Goal: Information Seeking & Learning: Obtain resource

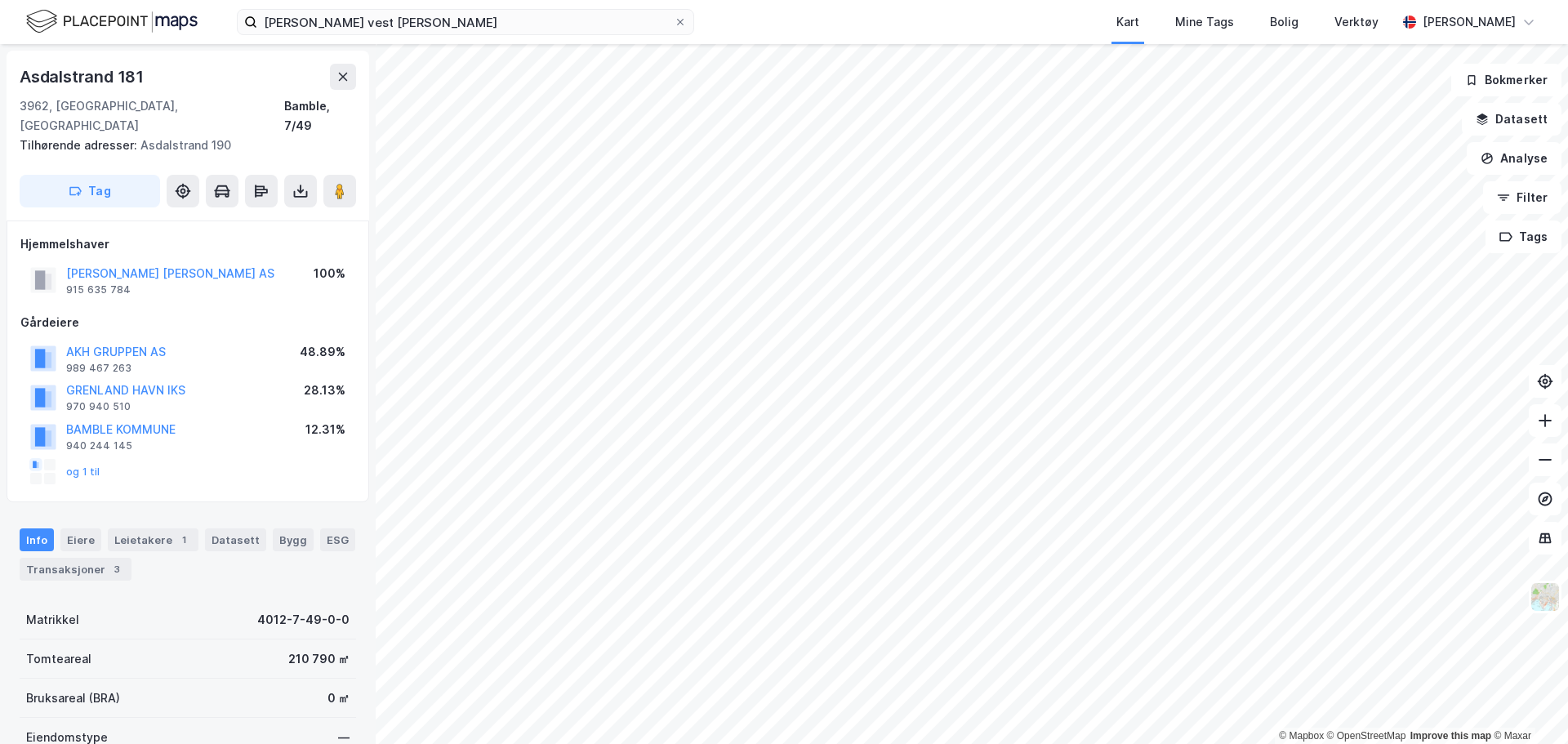
scroll to position [2, 0]
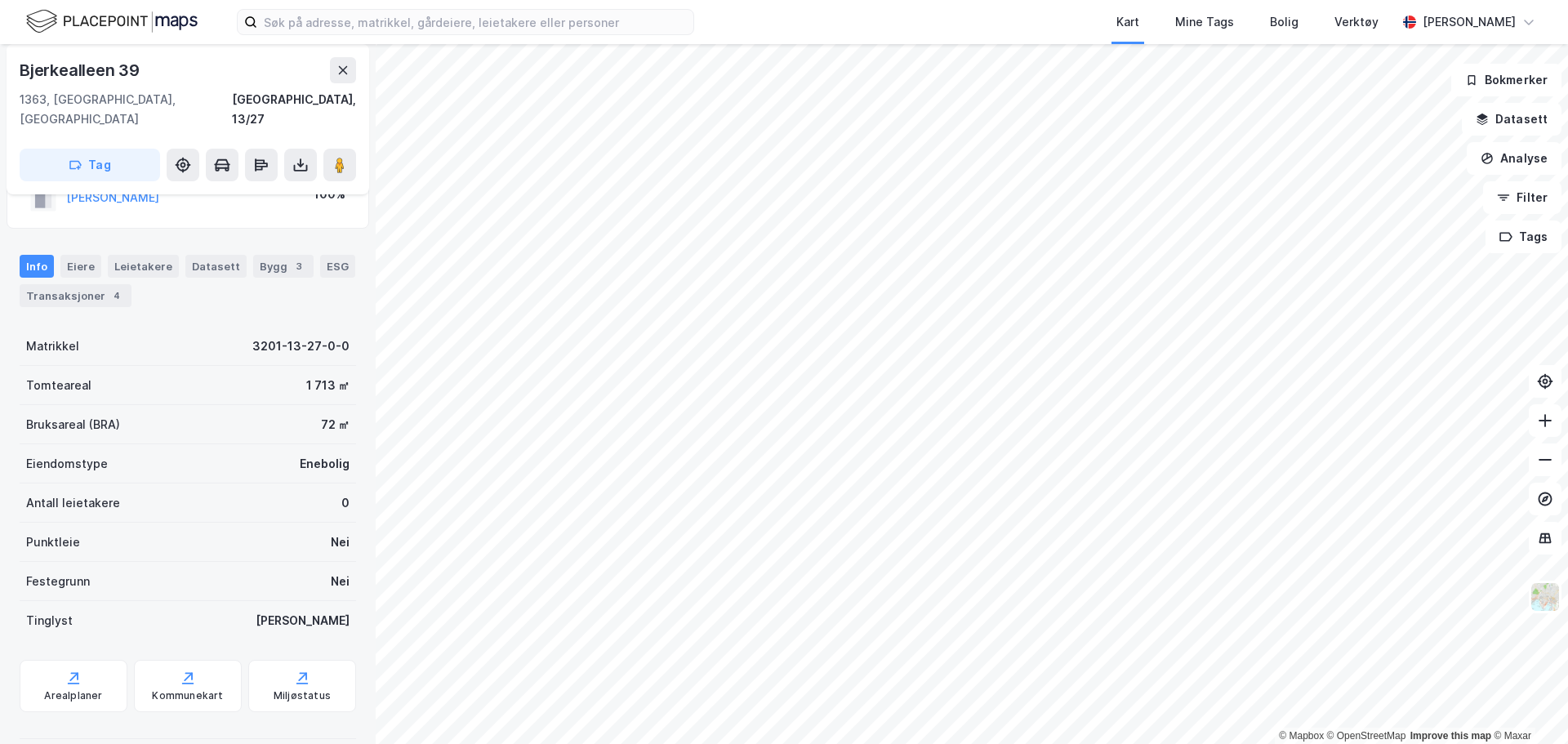
scroll to position [61, 0]
click at [86, 283] on div "Transaksjoner 4" at bounding box center [75, 294] width 112 height 23
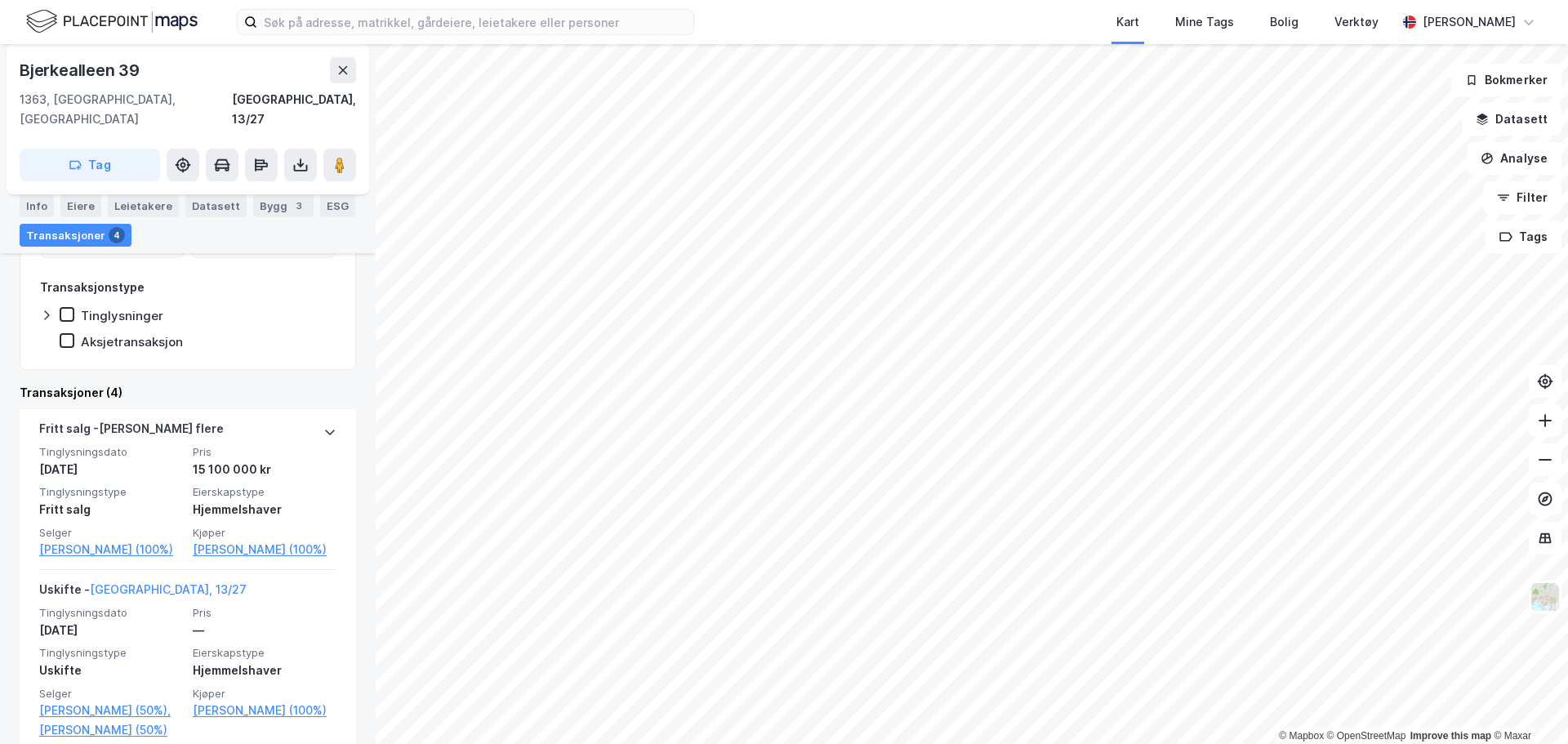
scroll to position [327, 0]
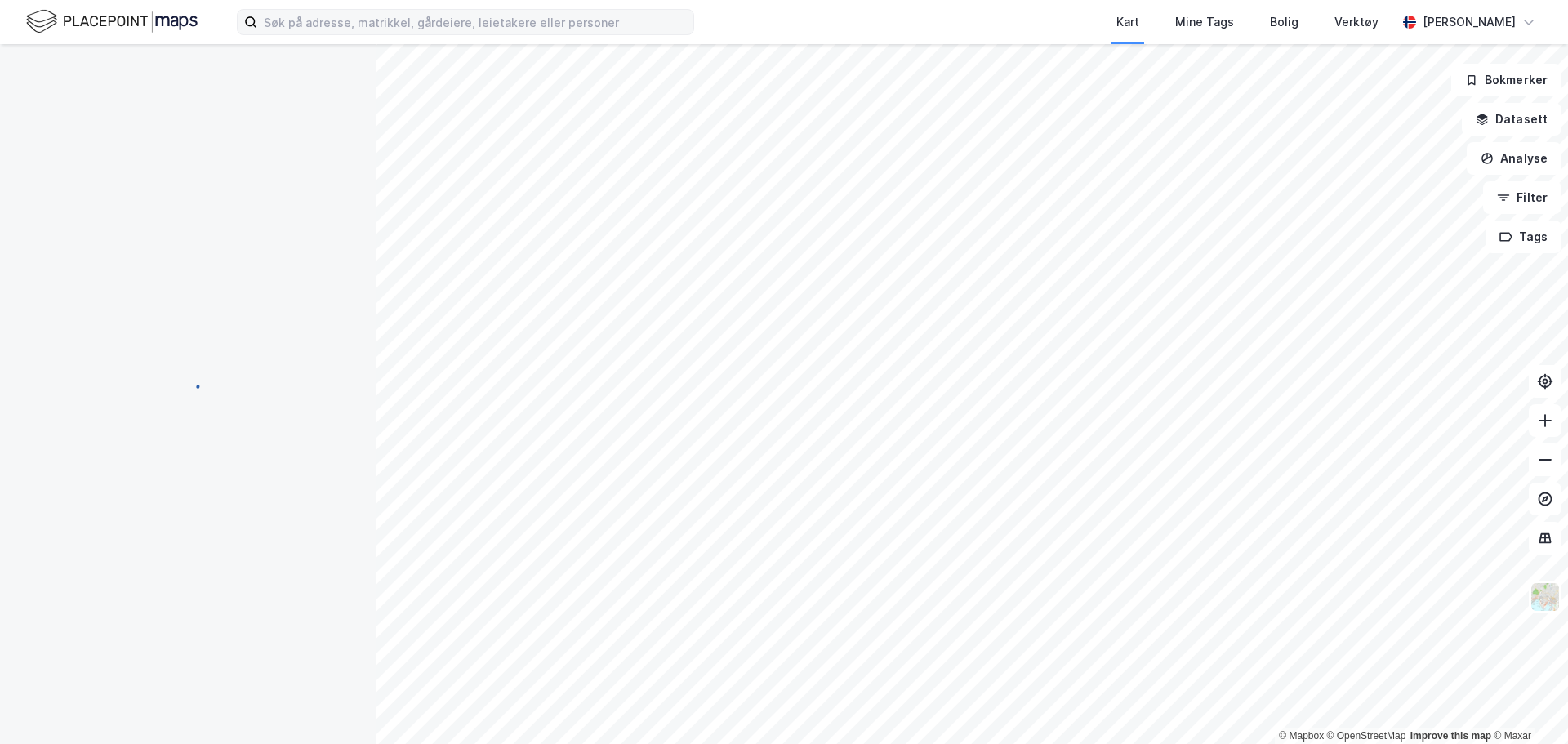
scroll to position [59, 0]
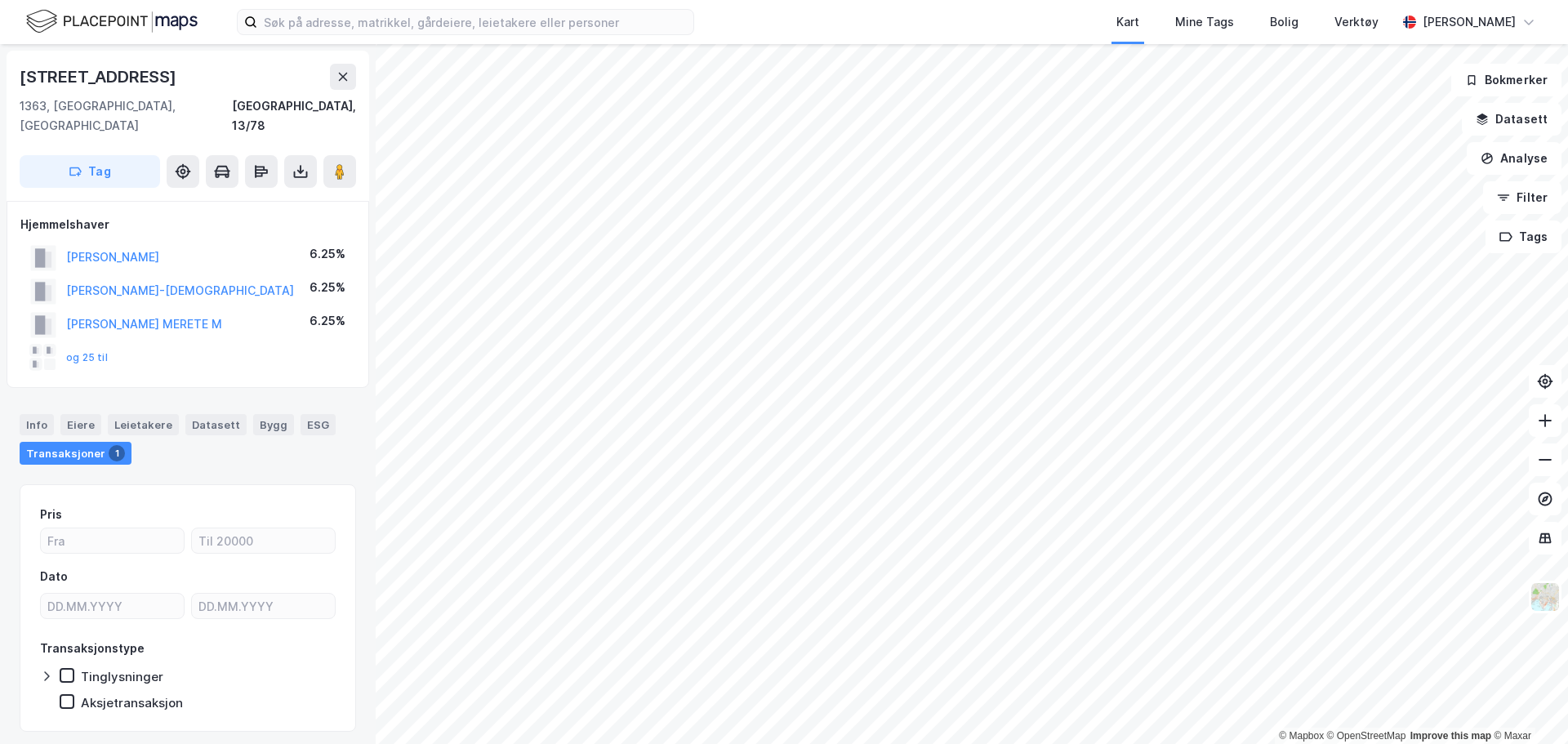
scroll to position [1, 0]
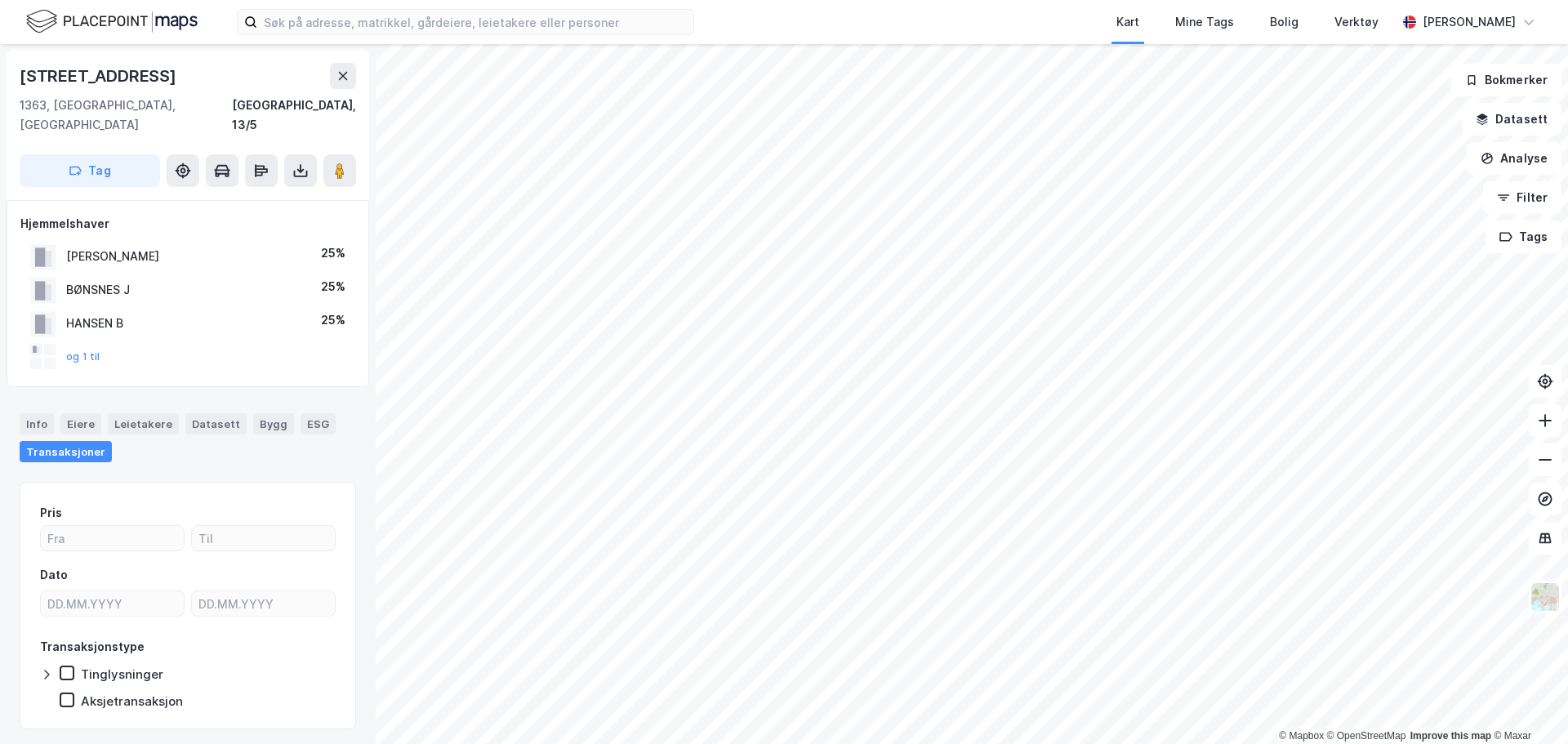
scroll to position [1, 0]
click at [0, 0] on button "og 20 til" at bounding box center [0, 0] width 0 height 0
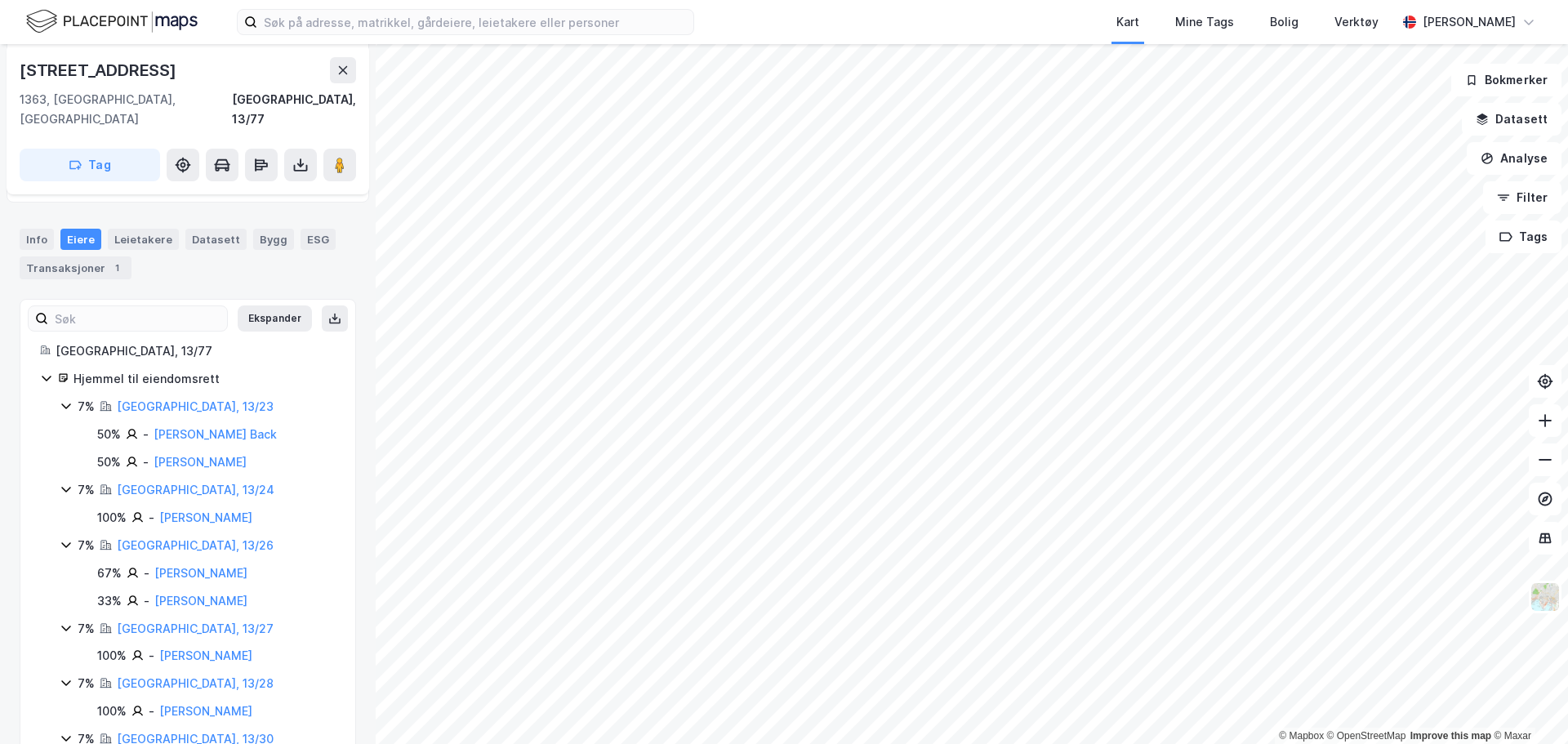
scroll to position [158, 0]
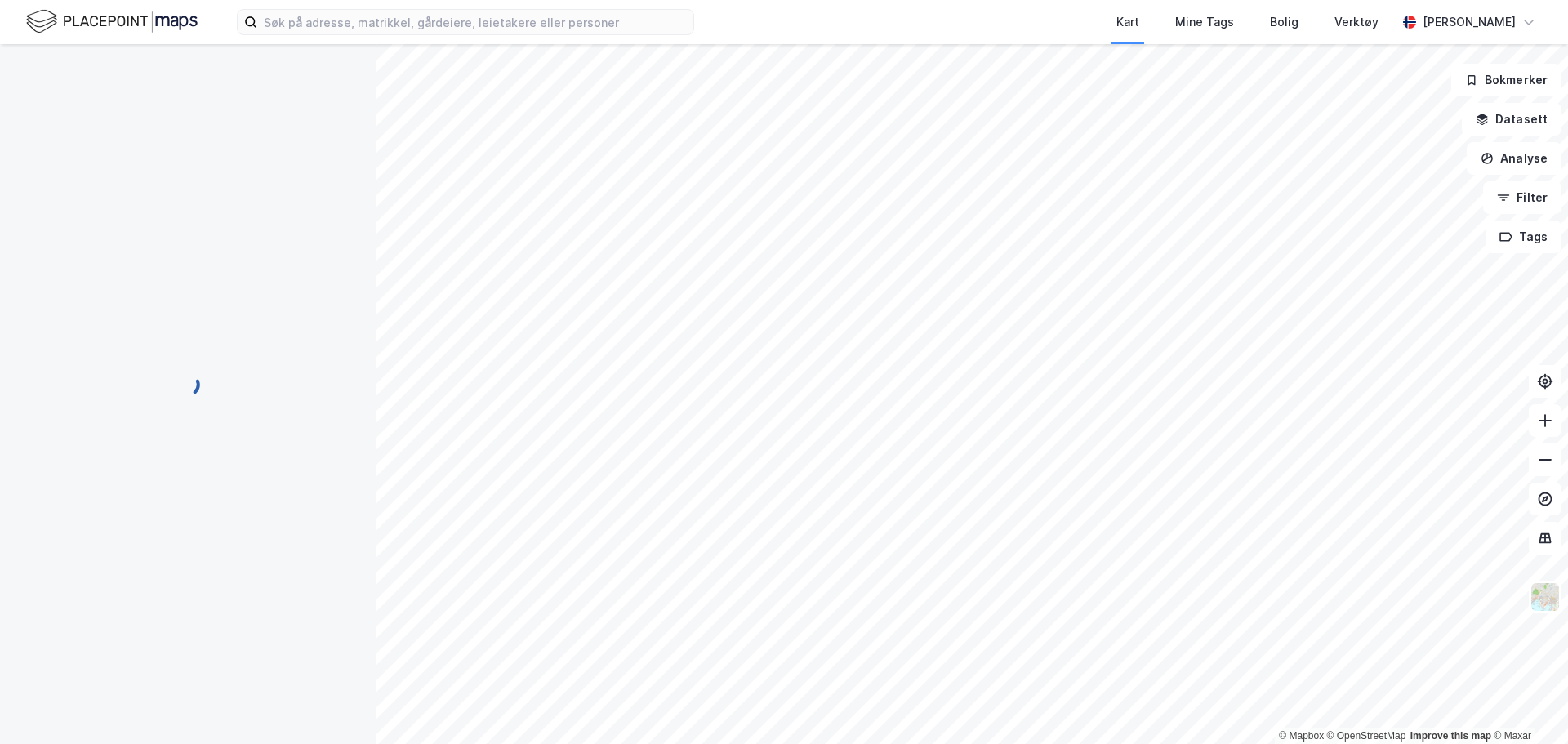
scroll to position [158, 0]
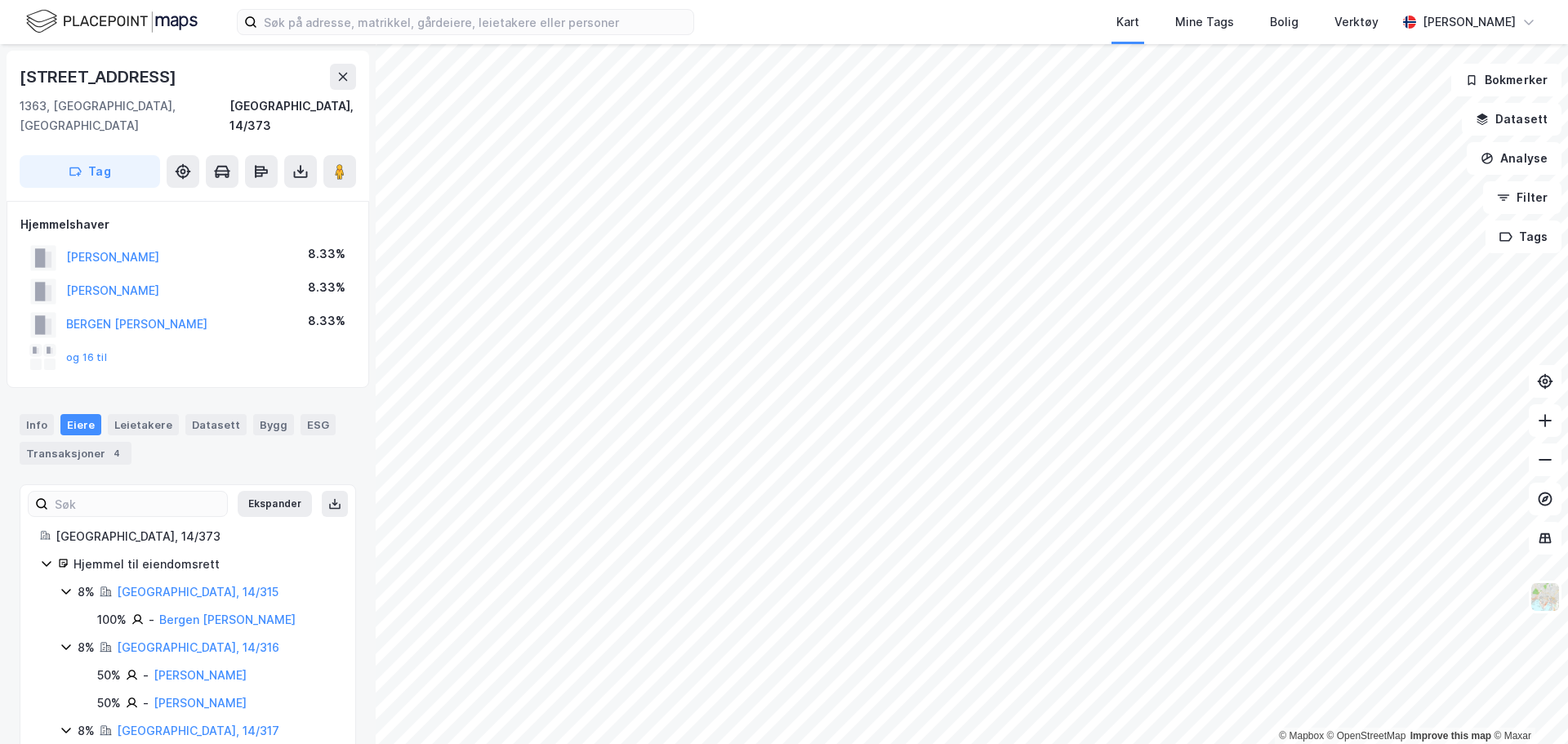
scroll to position [158, 0]
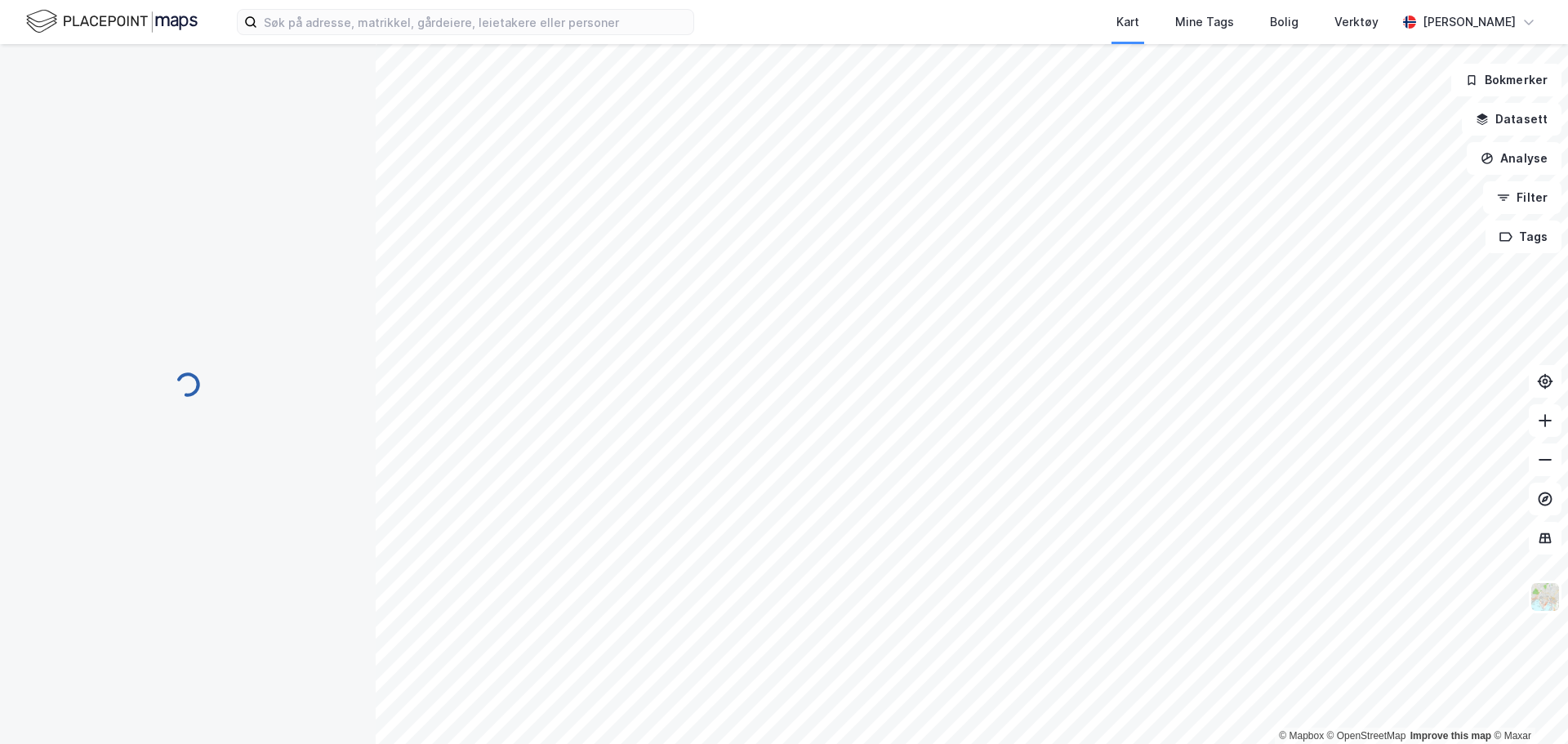
scroll to position [158, 0]
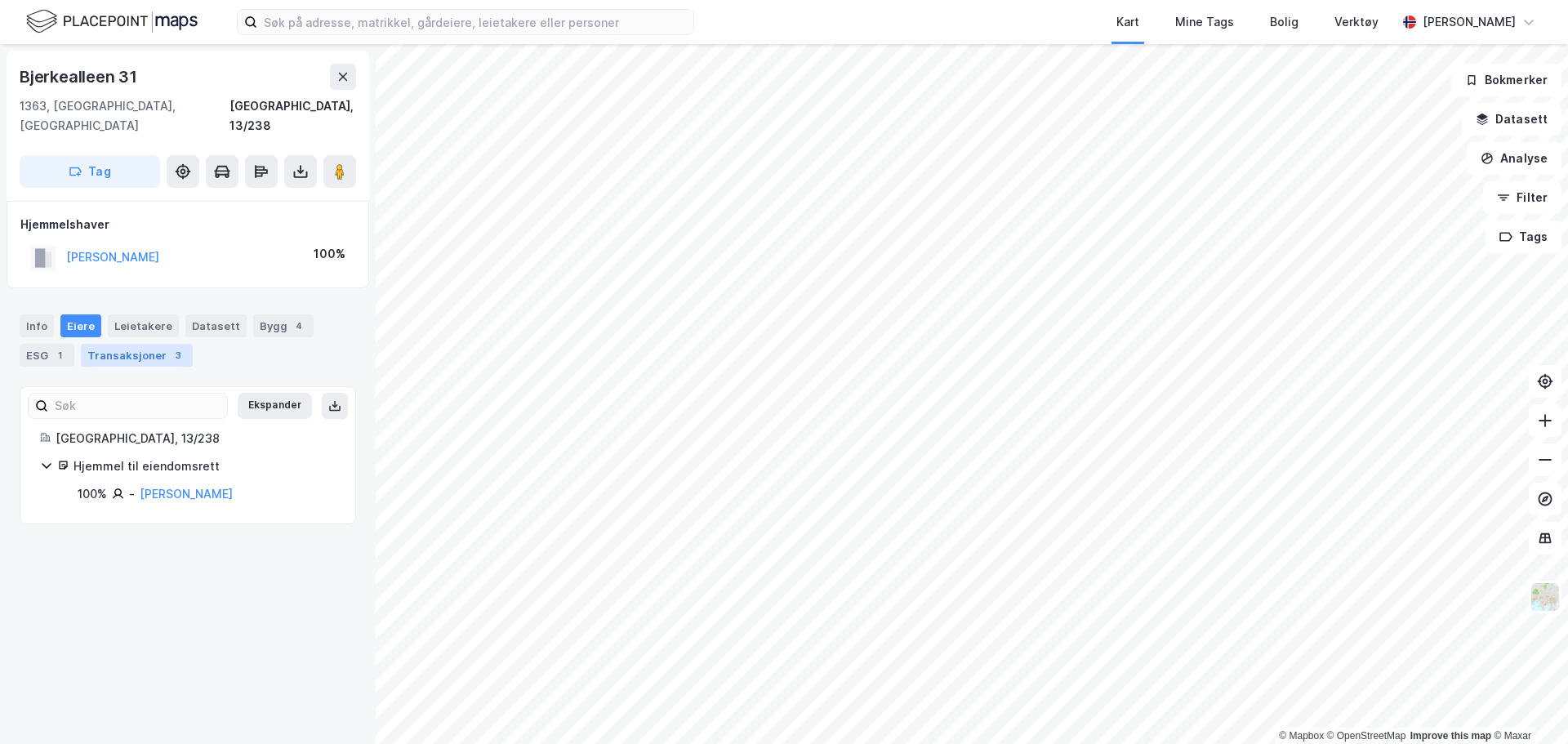
click at [109, 344] on div "Transaksjoner 3" at bounding box center [136, 355] width 112 height 23
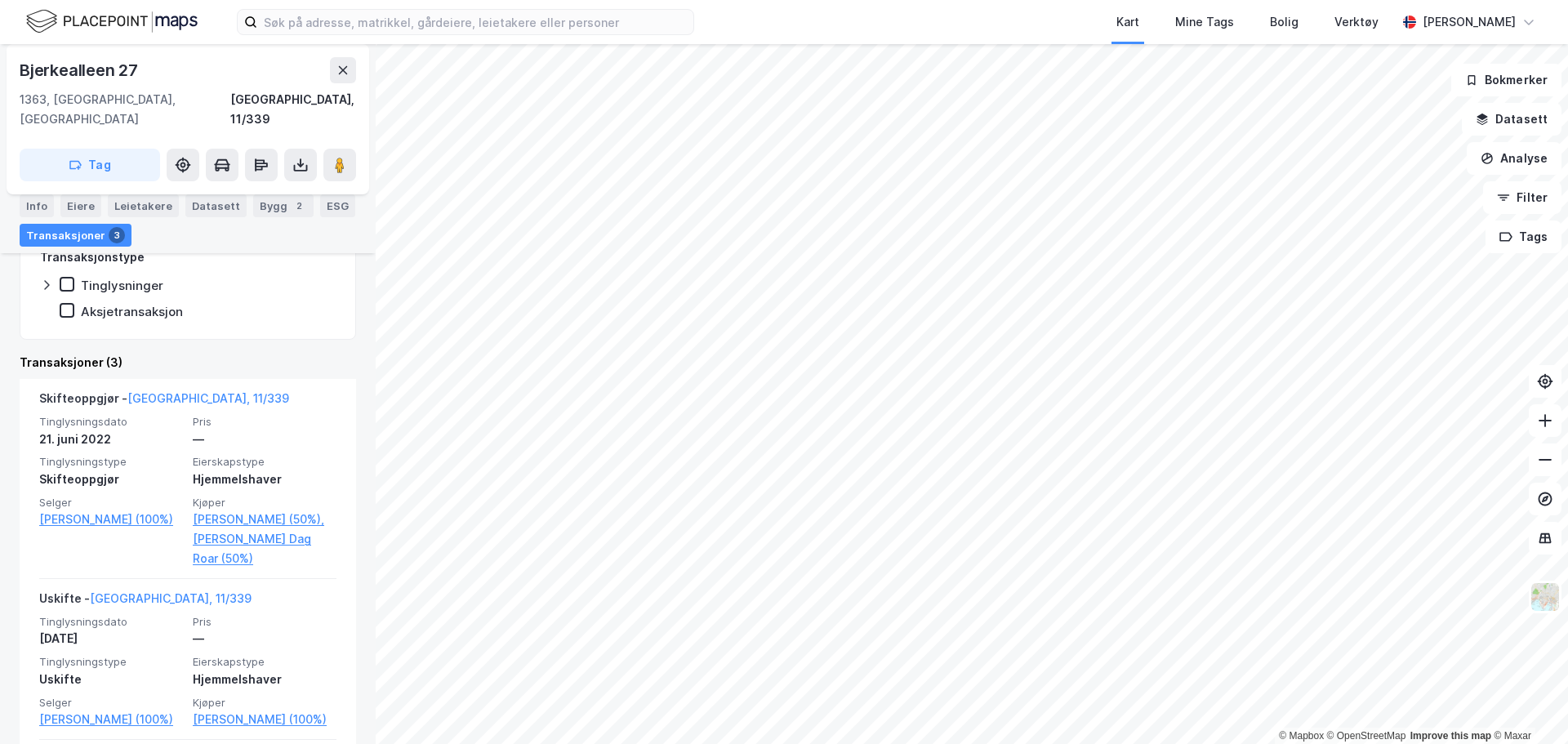
scroll to position [541, 0]
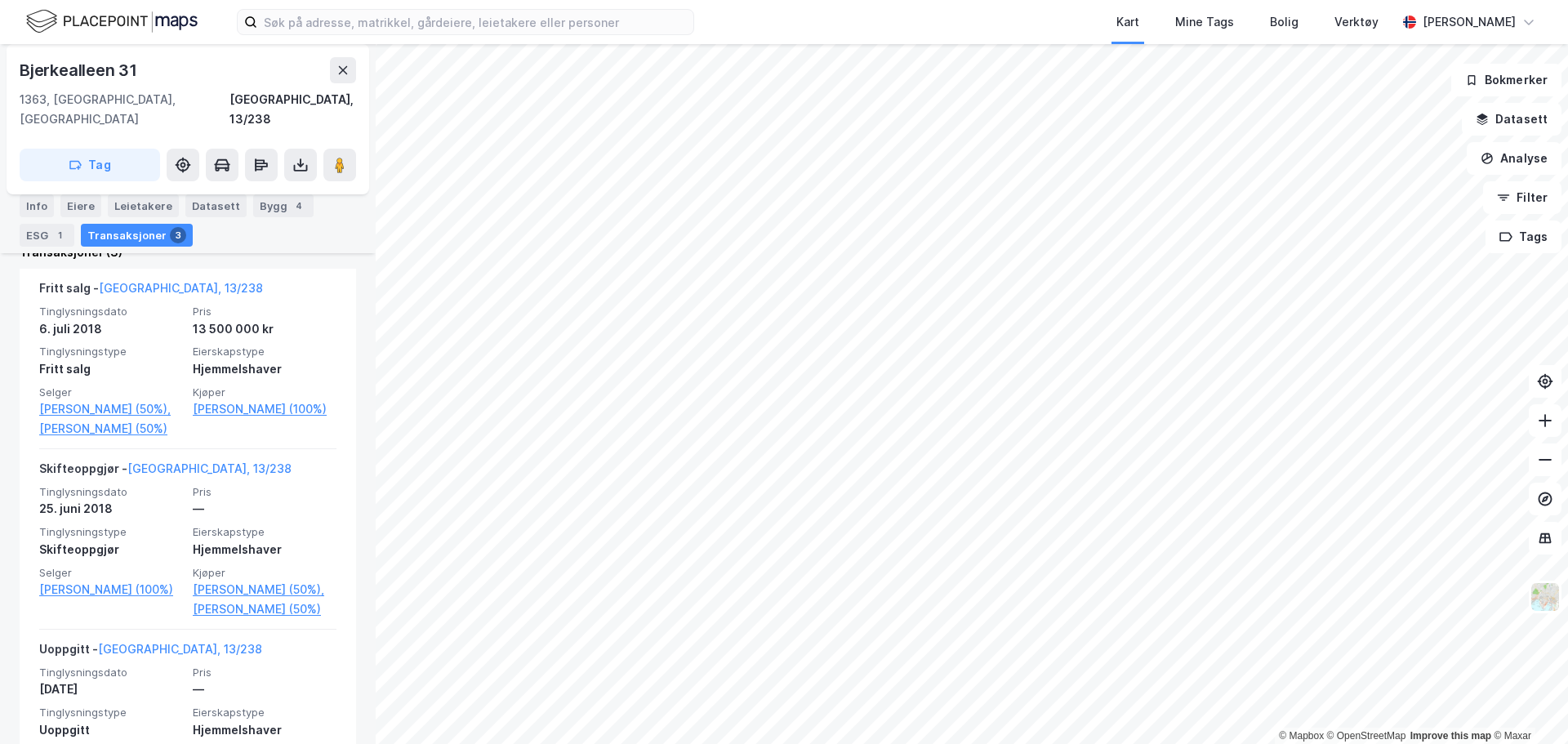
scroll to position [408, 0]
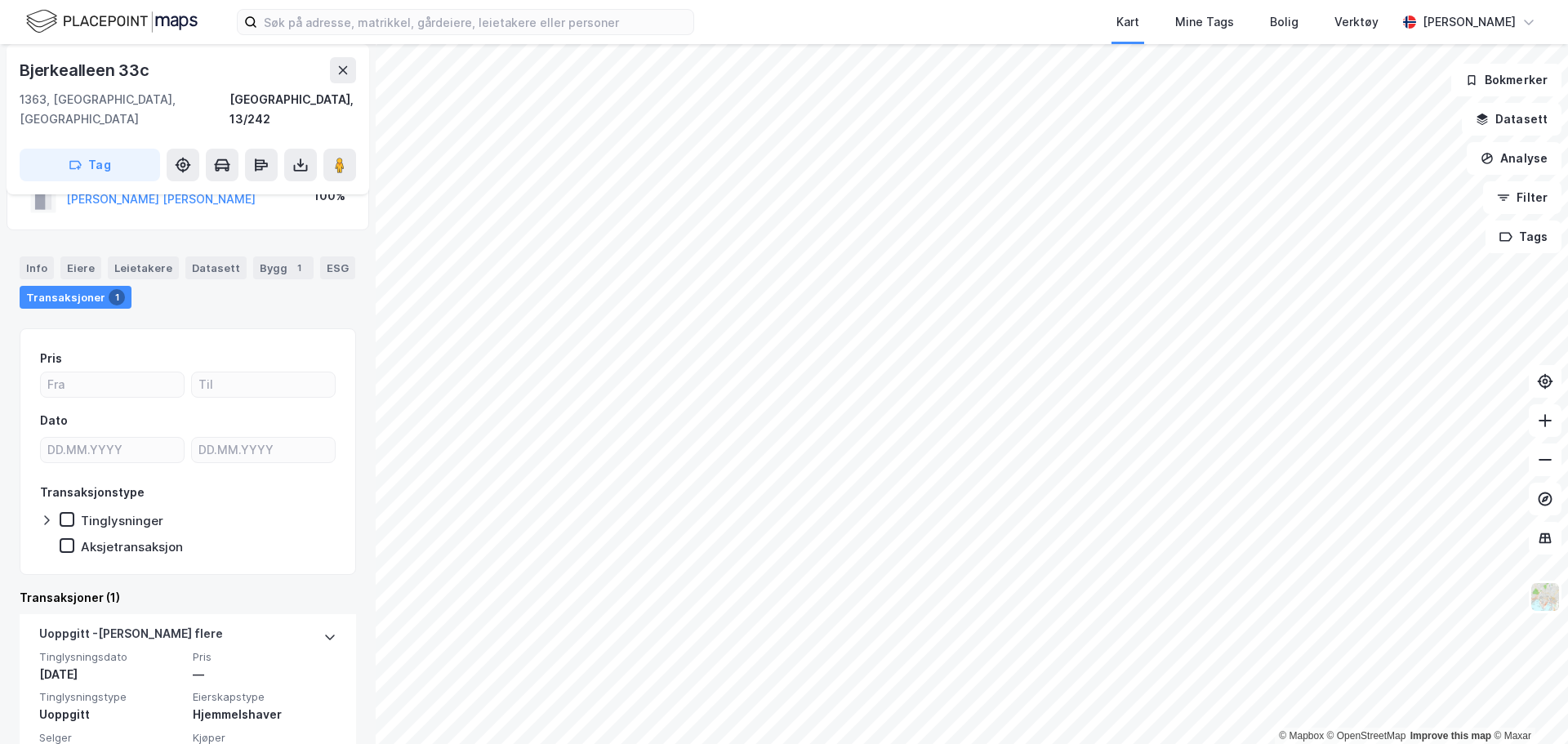
scroll to position [108, 0]
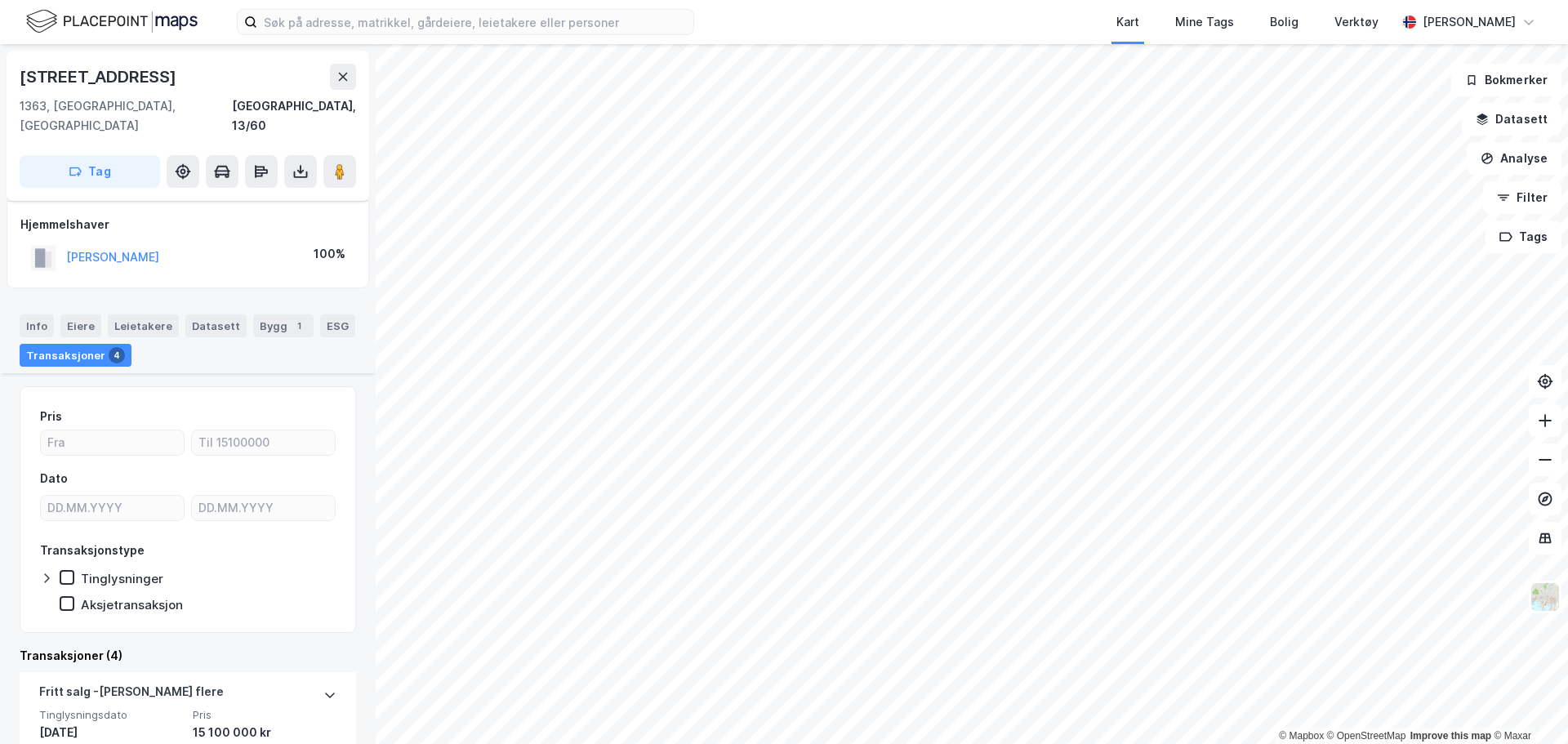
scroll to position [327, 0]
click at [0, 0] on button "[PERSON_NAME]" at bounding box center [0, 0] width 0 height 0
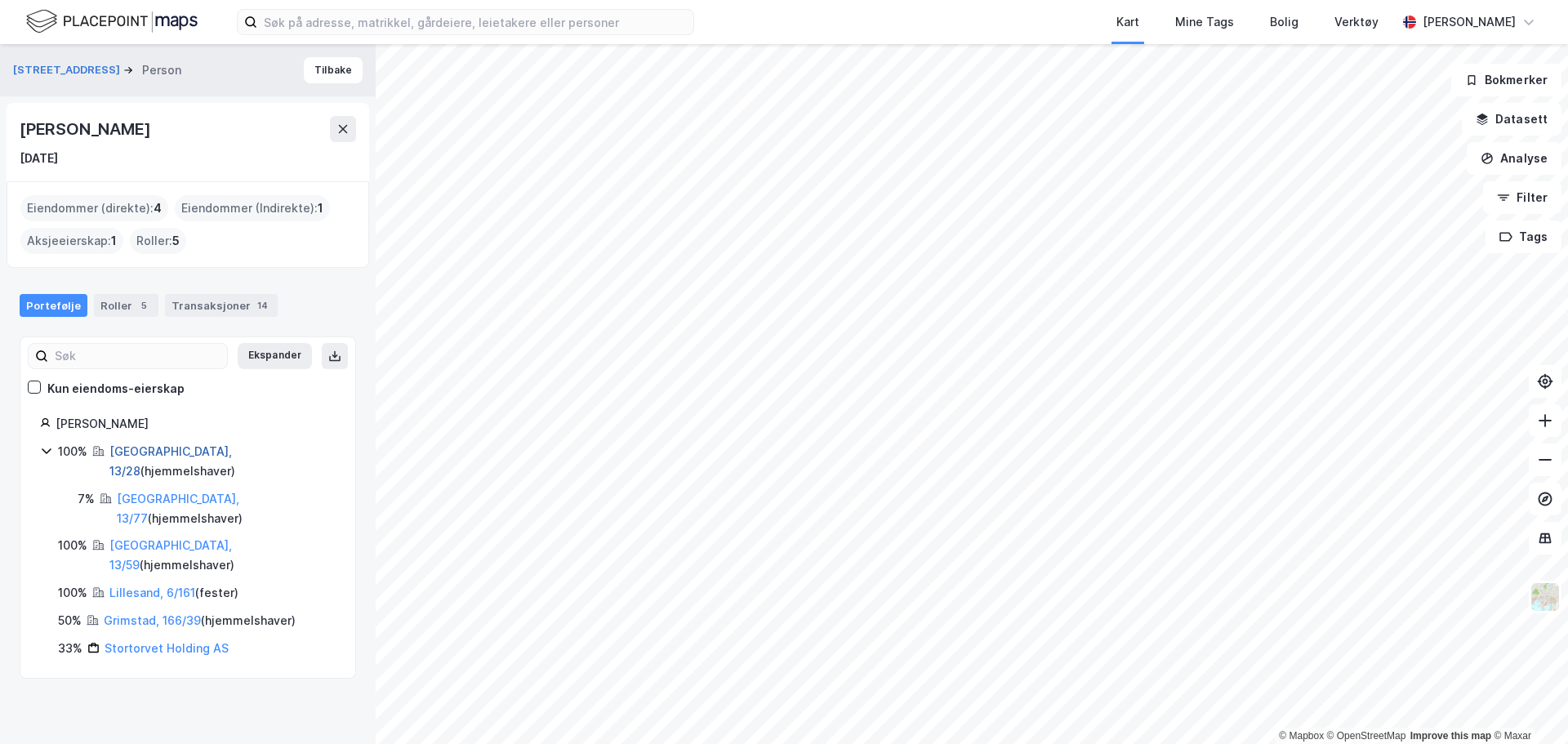
click at [158, 448] on link "[GEOGRAPHIC_DATA], 13/28" at bounding box center [171, 461] width 122 height 33
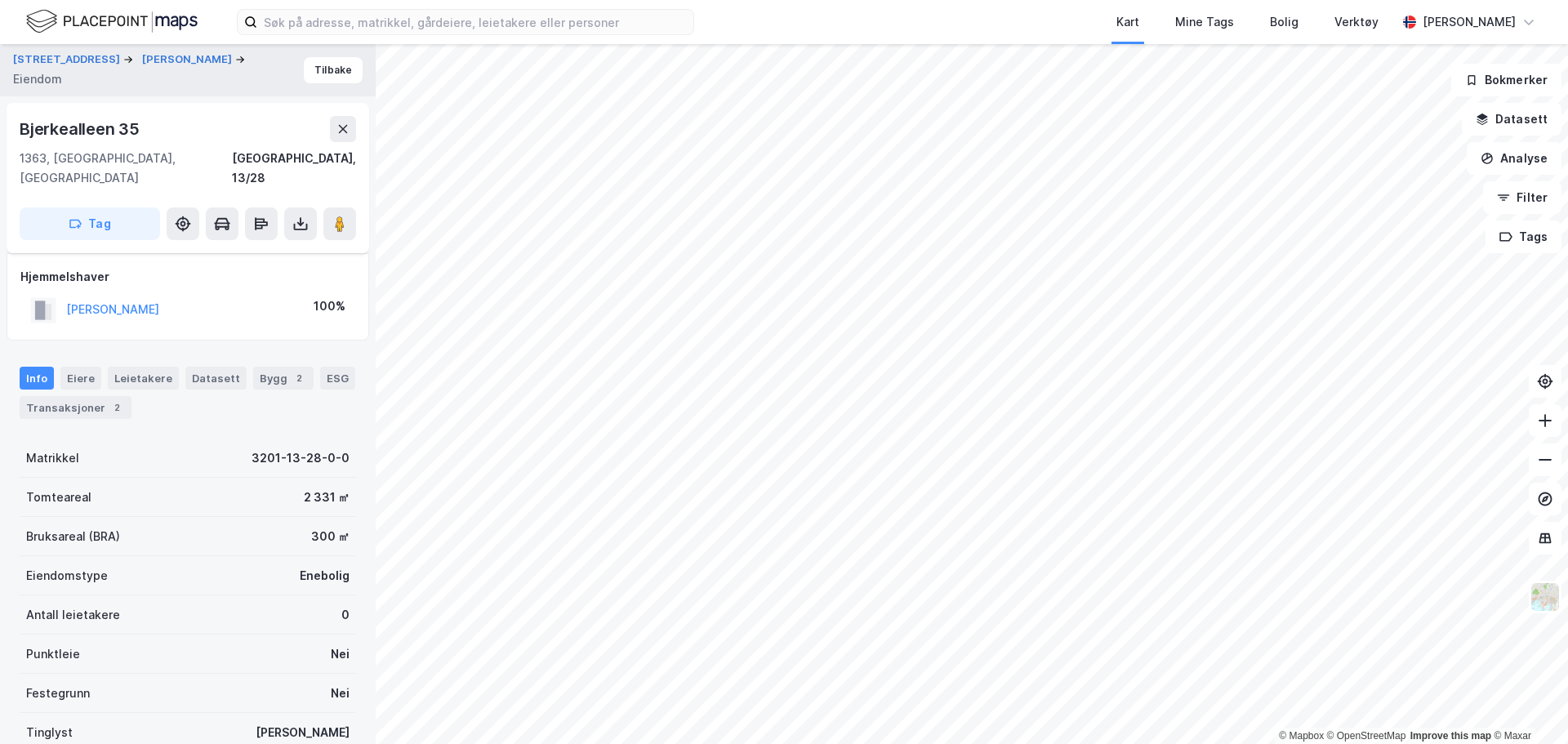
scroll to position [114, 0]
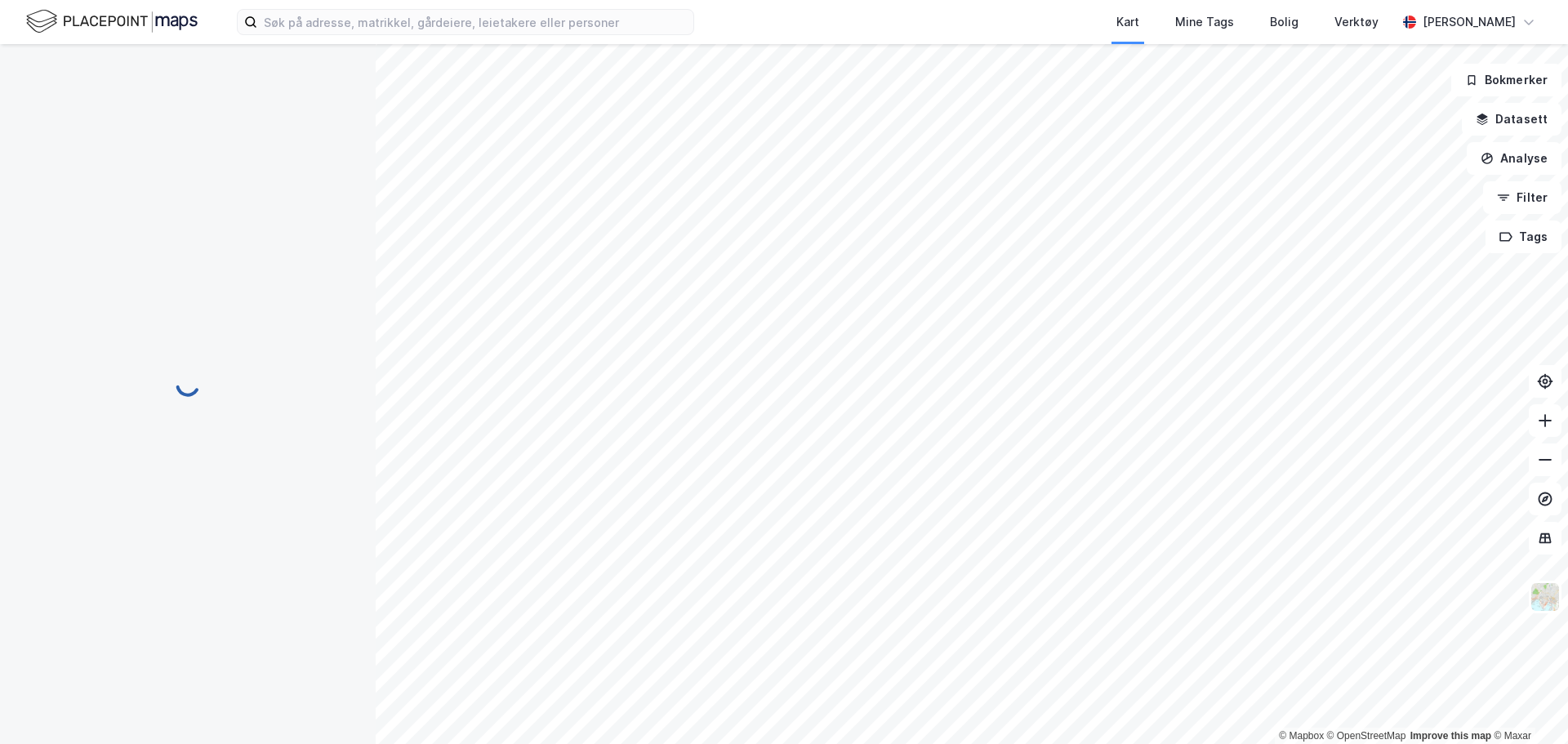
scroll to position [114, 0]
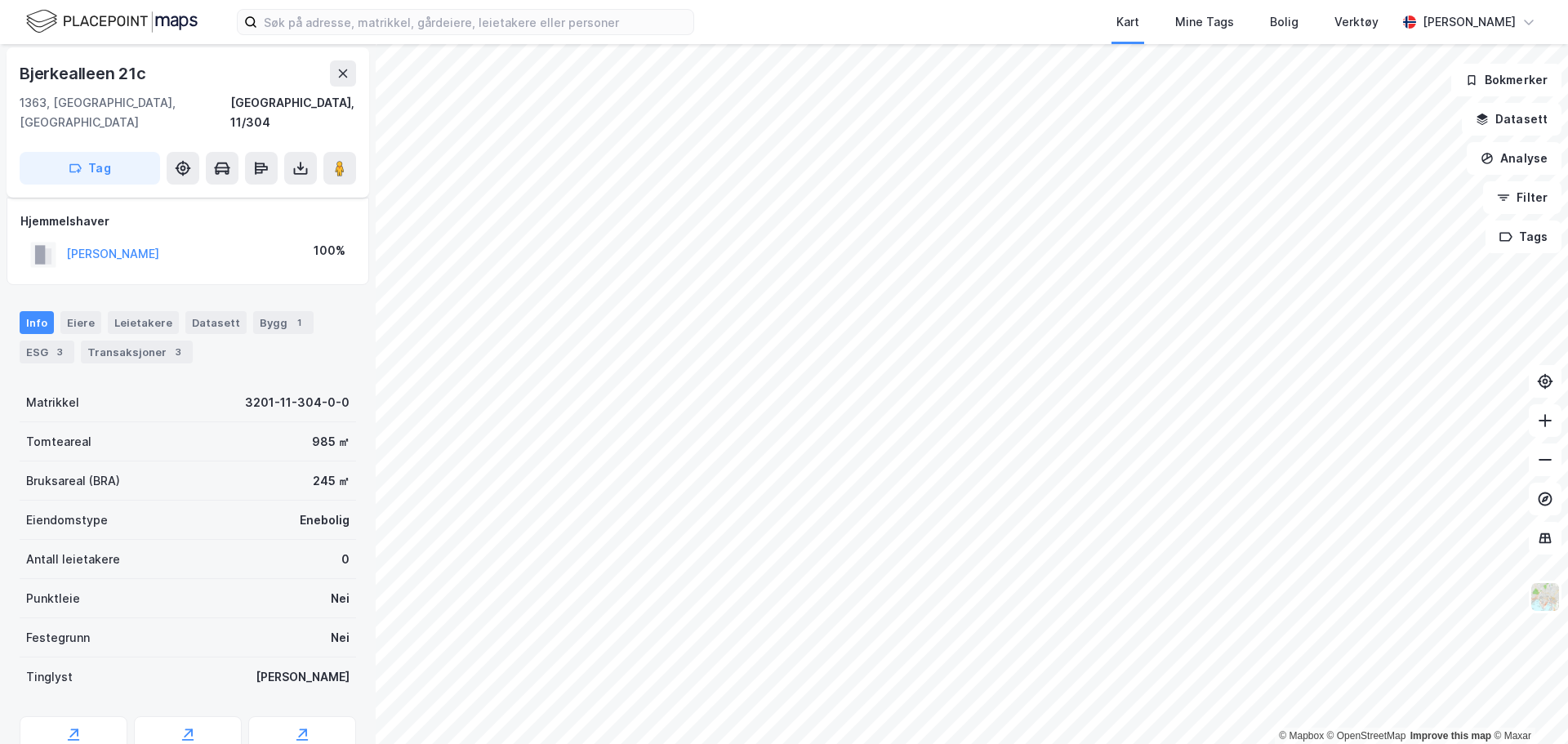
scroll to position [61, 0]
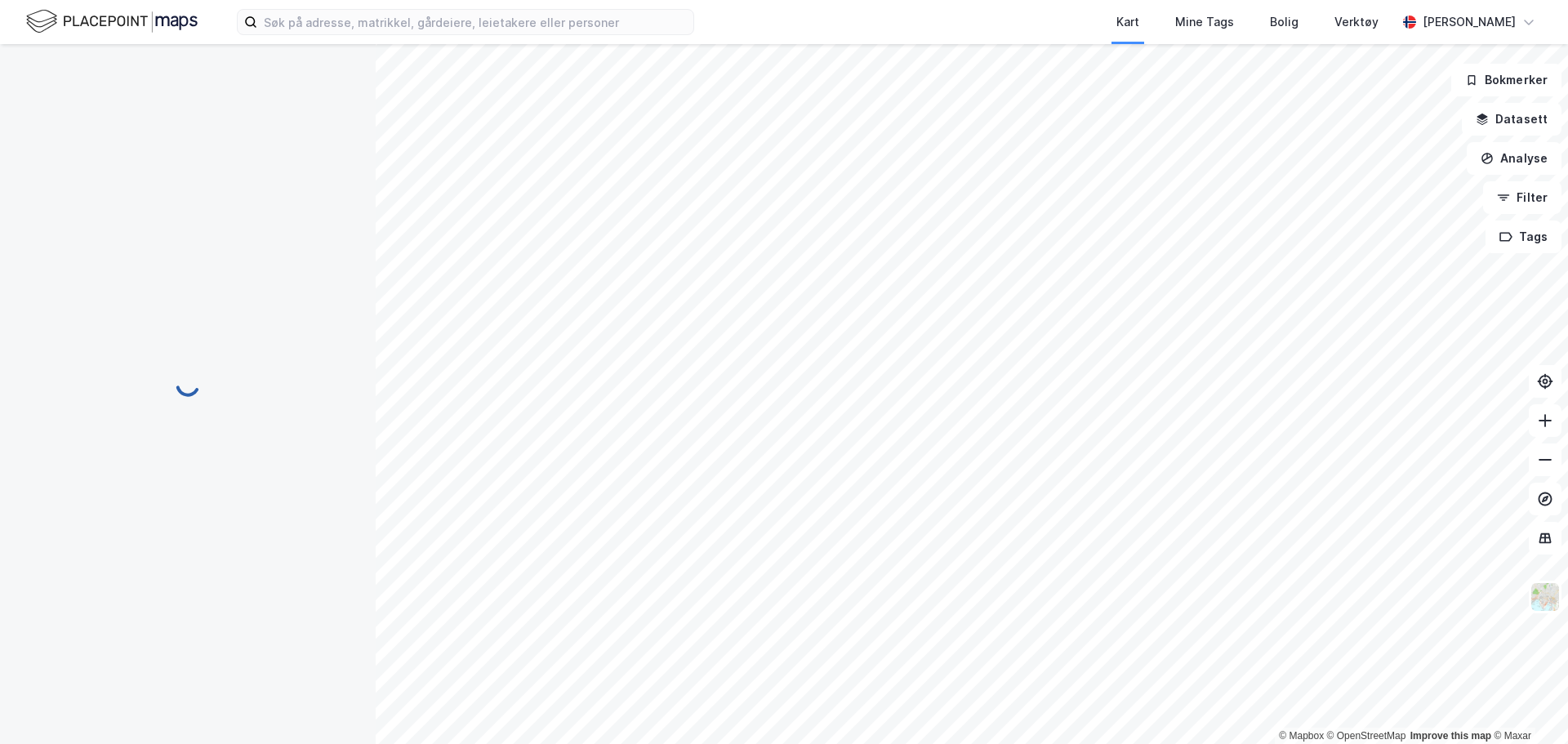
scroll to position [61, 0]
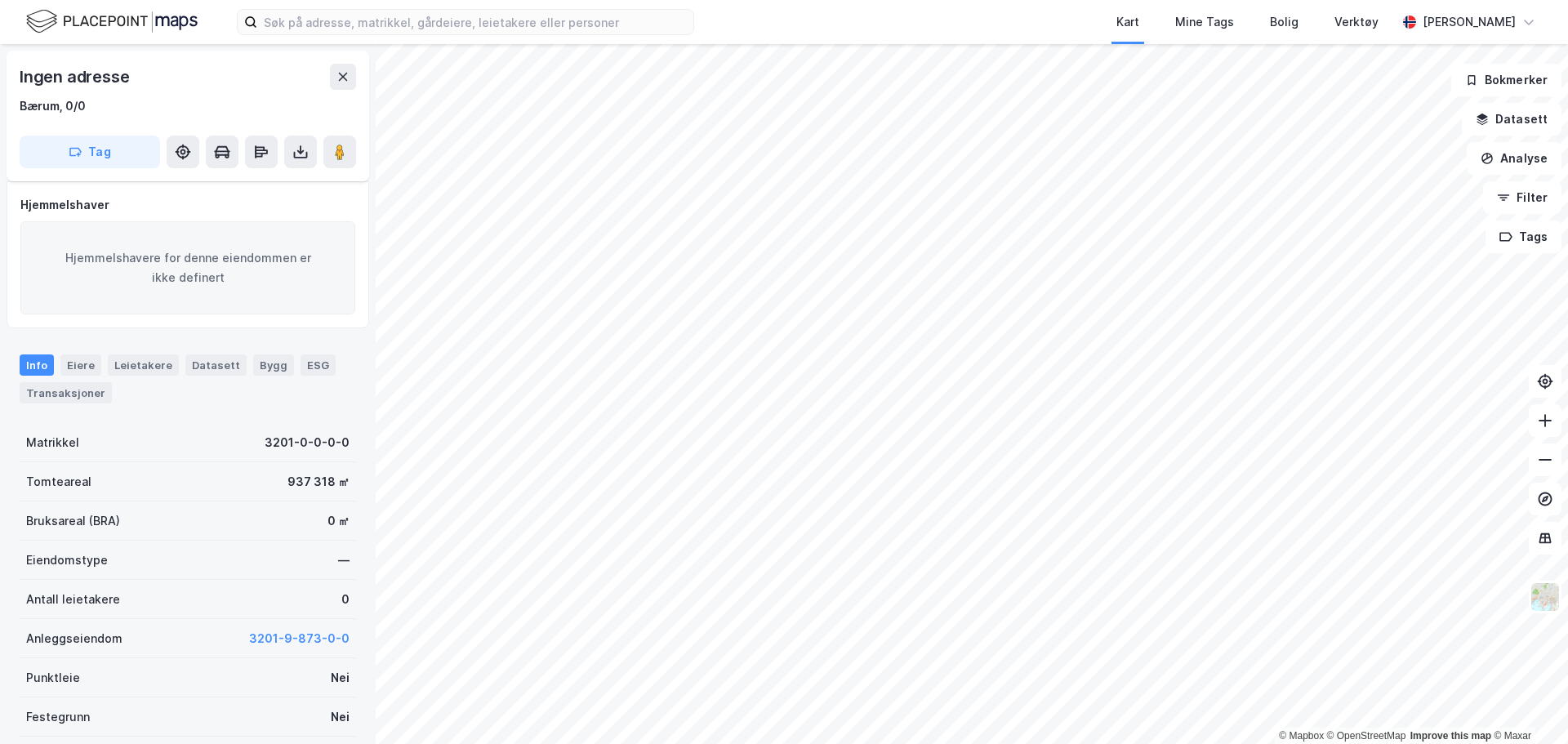
scroll to position [61, 0]
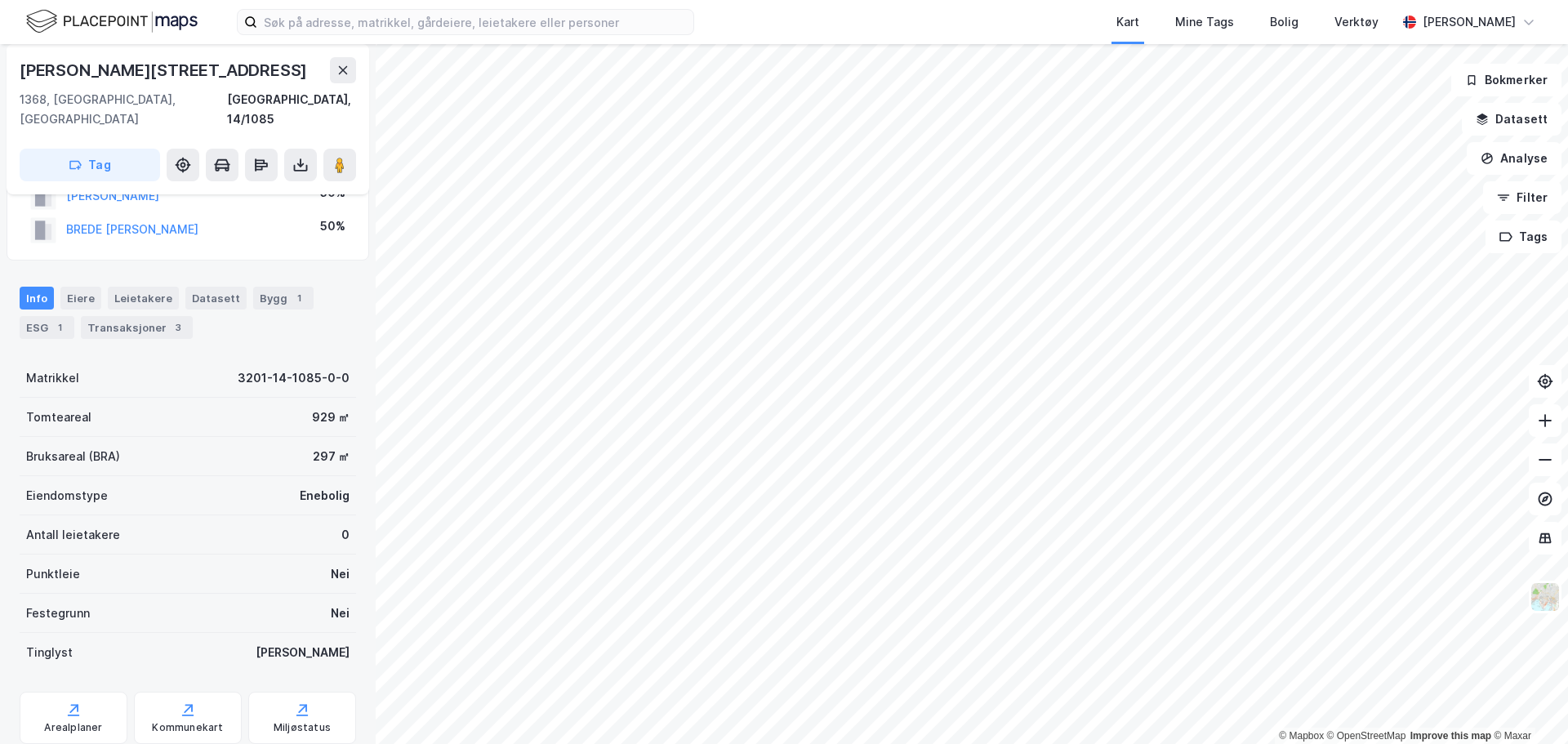
scroll to position [61, 0]
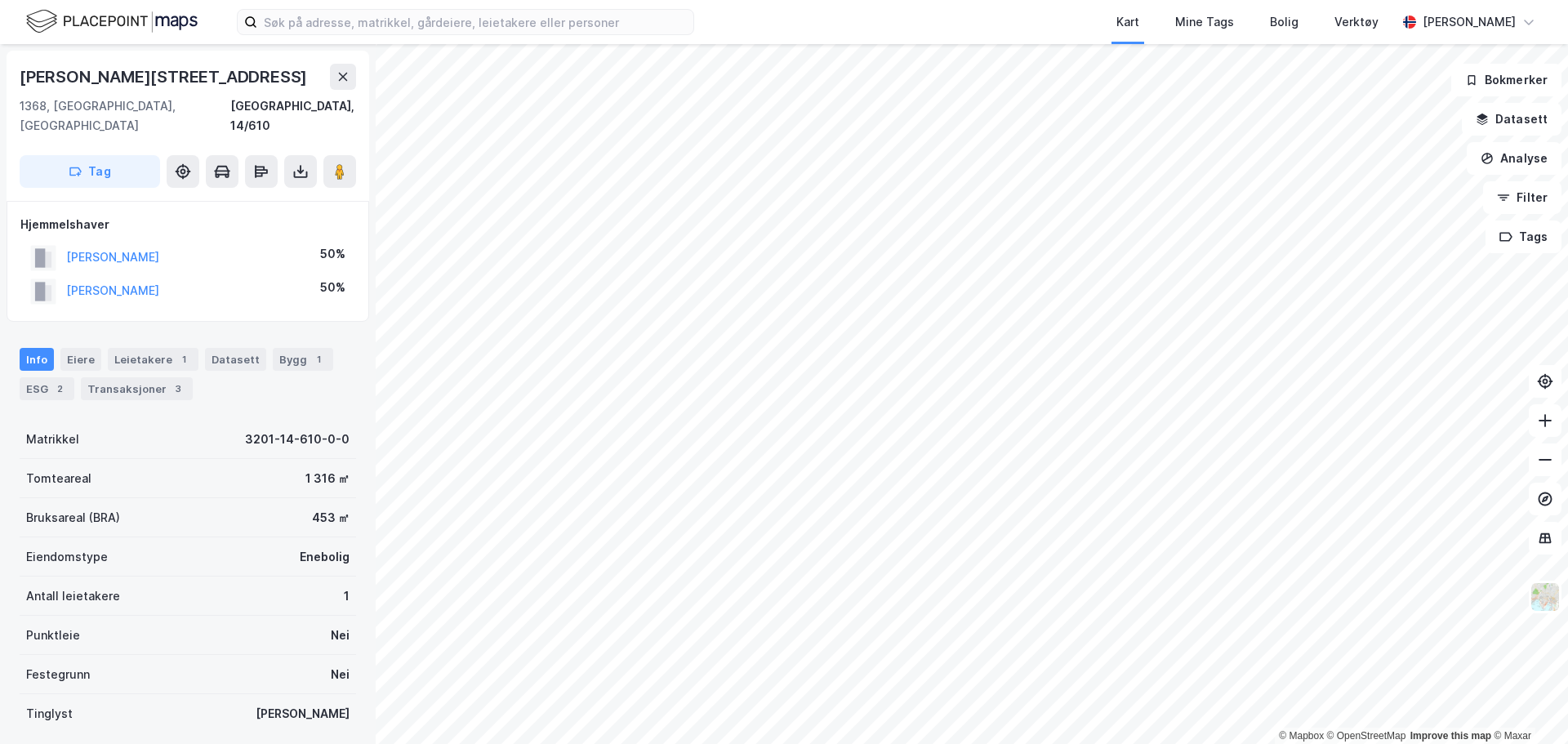
scroll to position [1, 0]
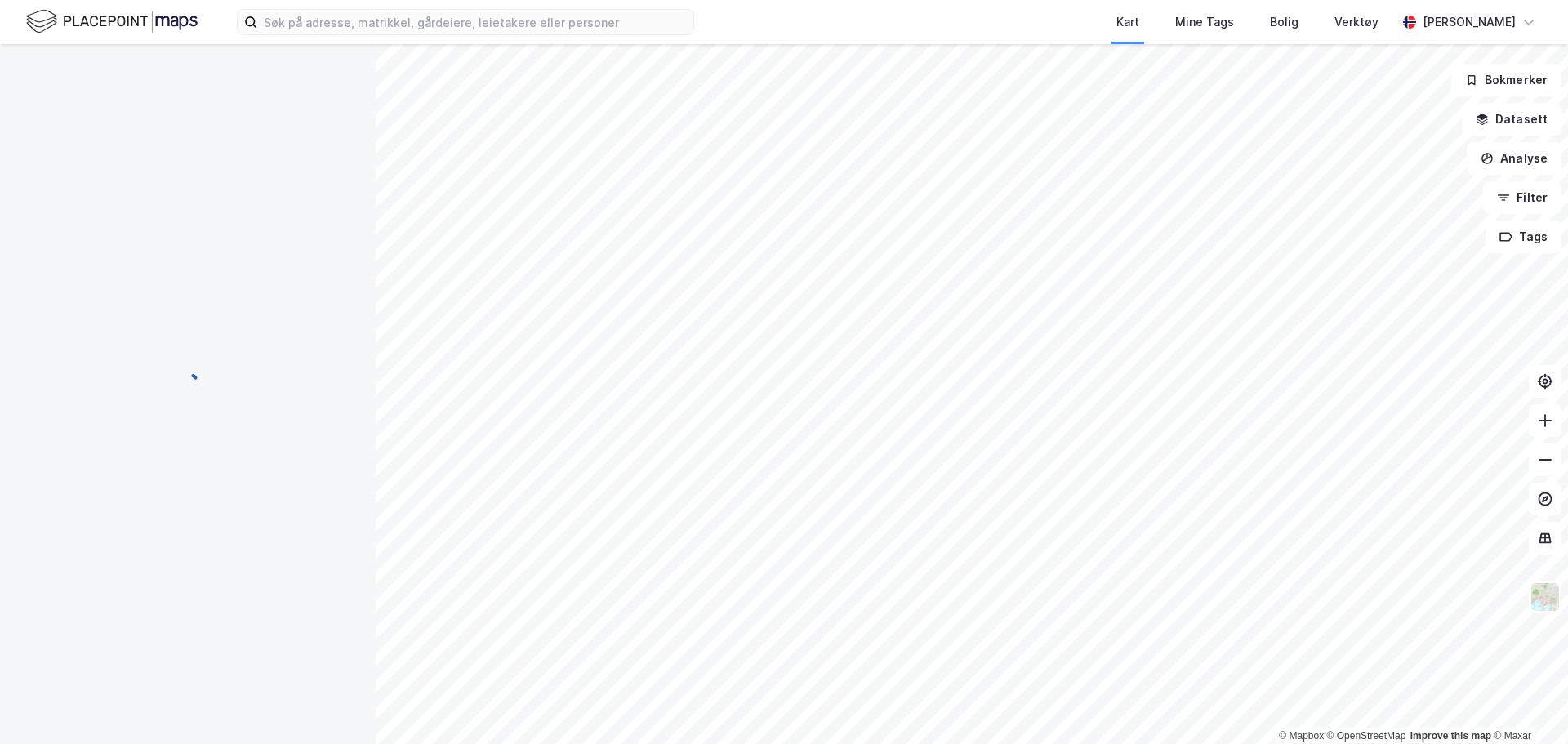
scroll to position [1, 0]
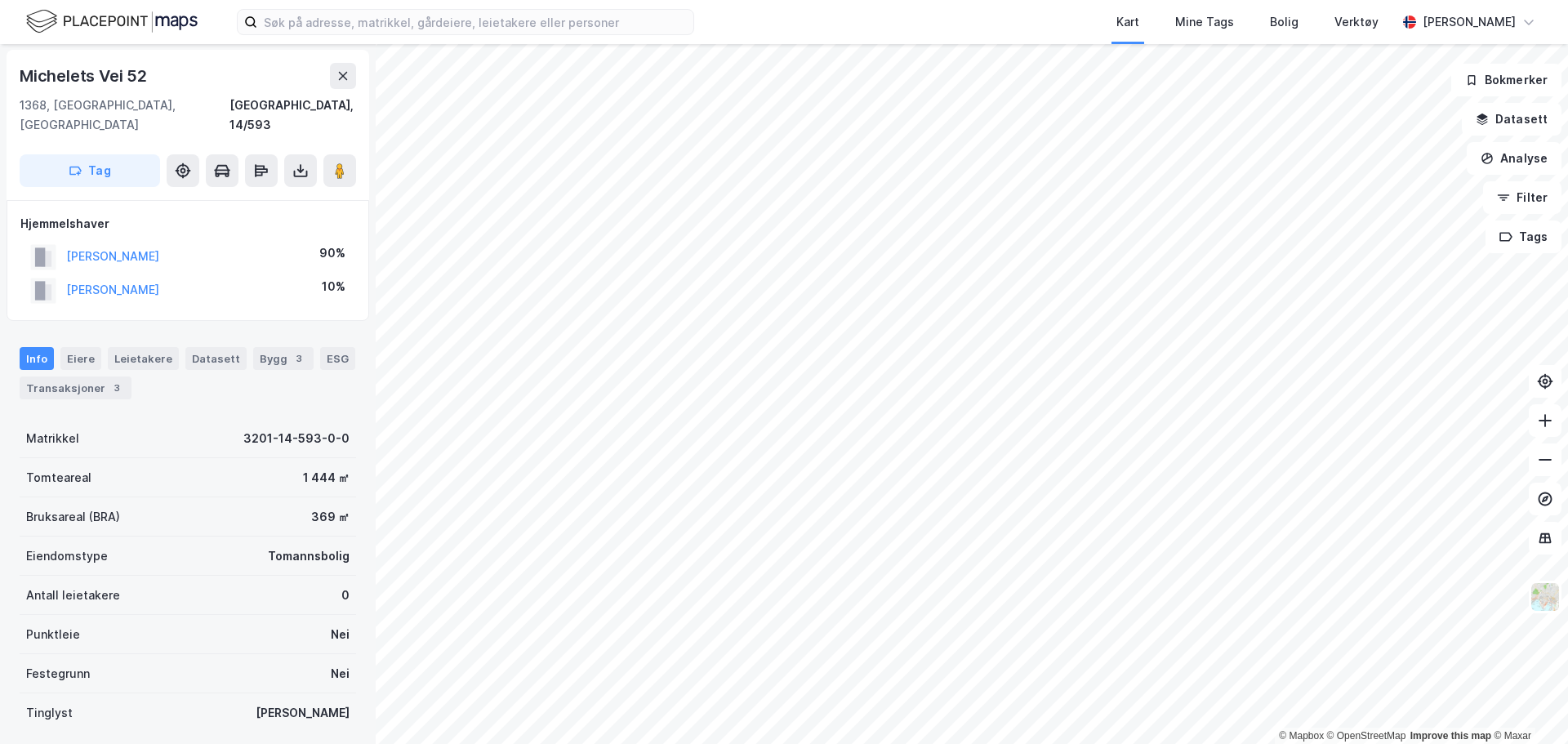
scroll to position [1, 0]
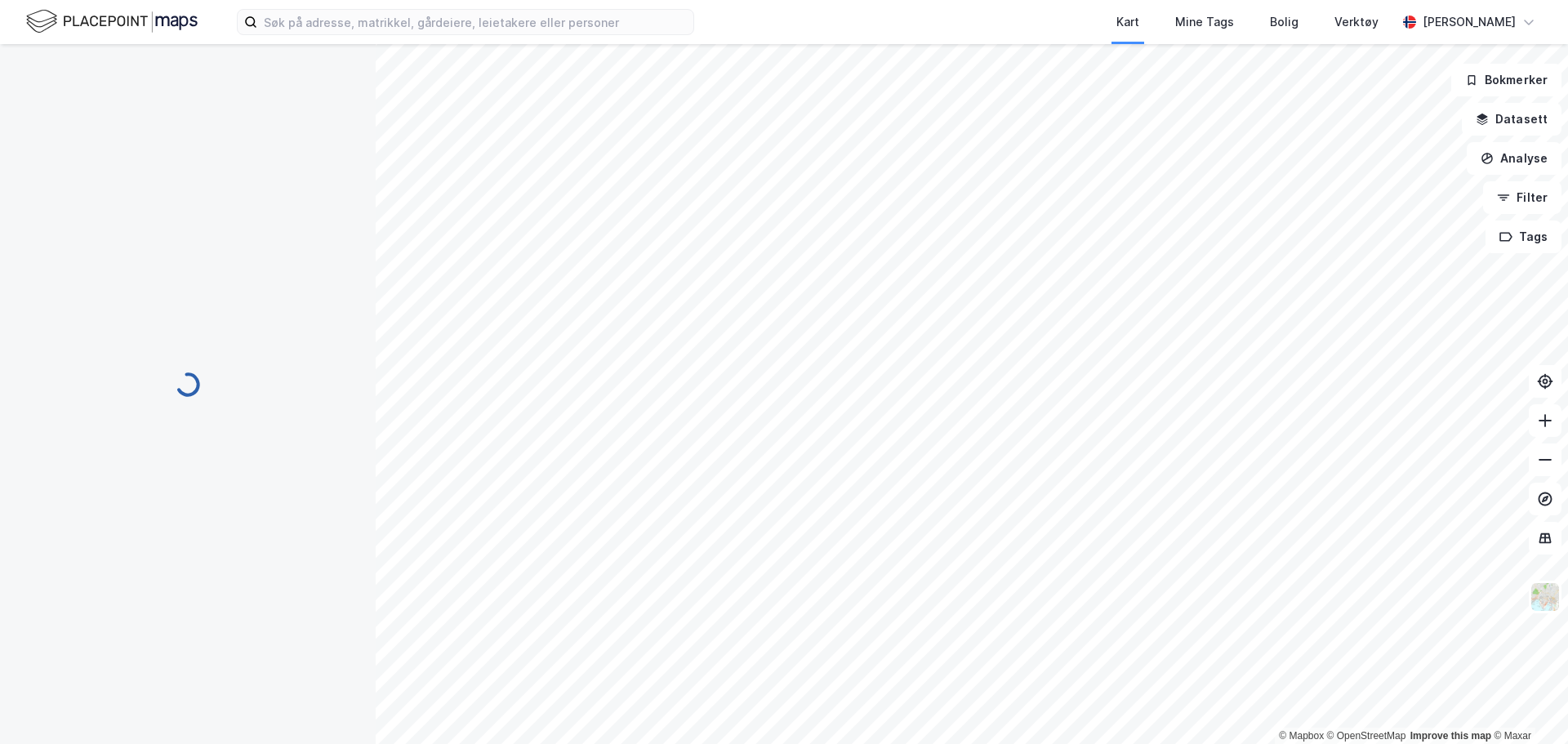
scroll to position [1, 0]
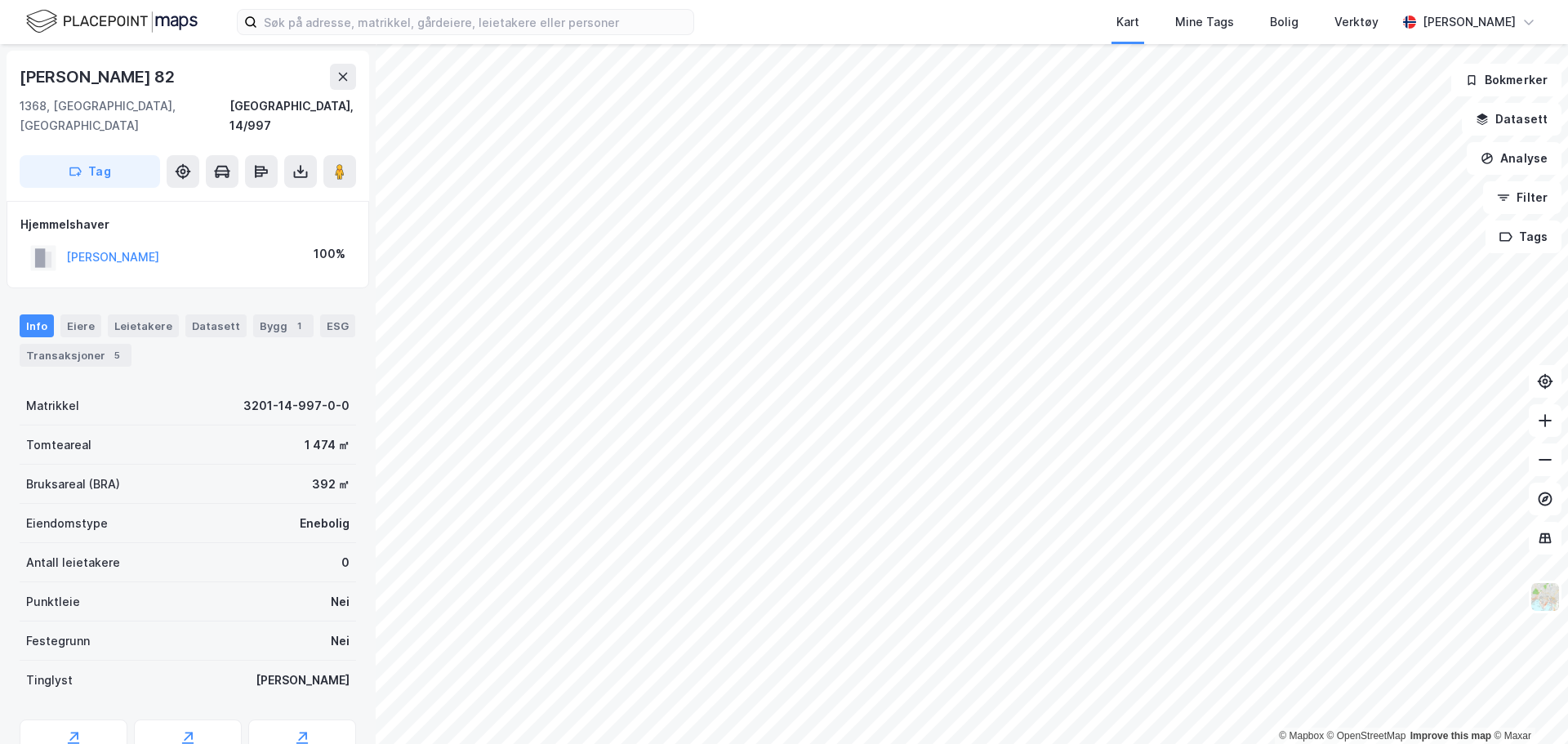
scroll to position [1, 0]
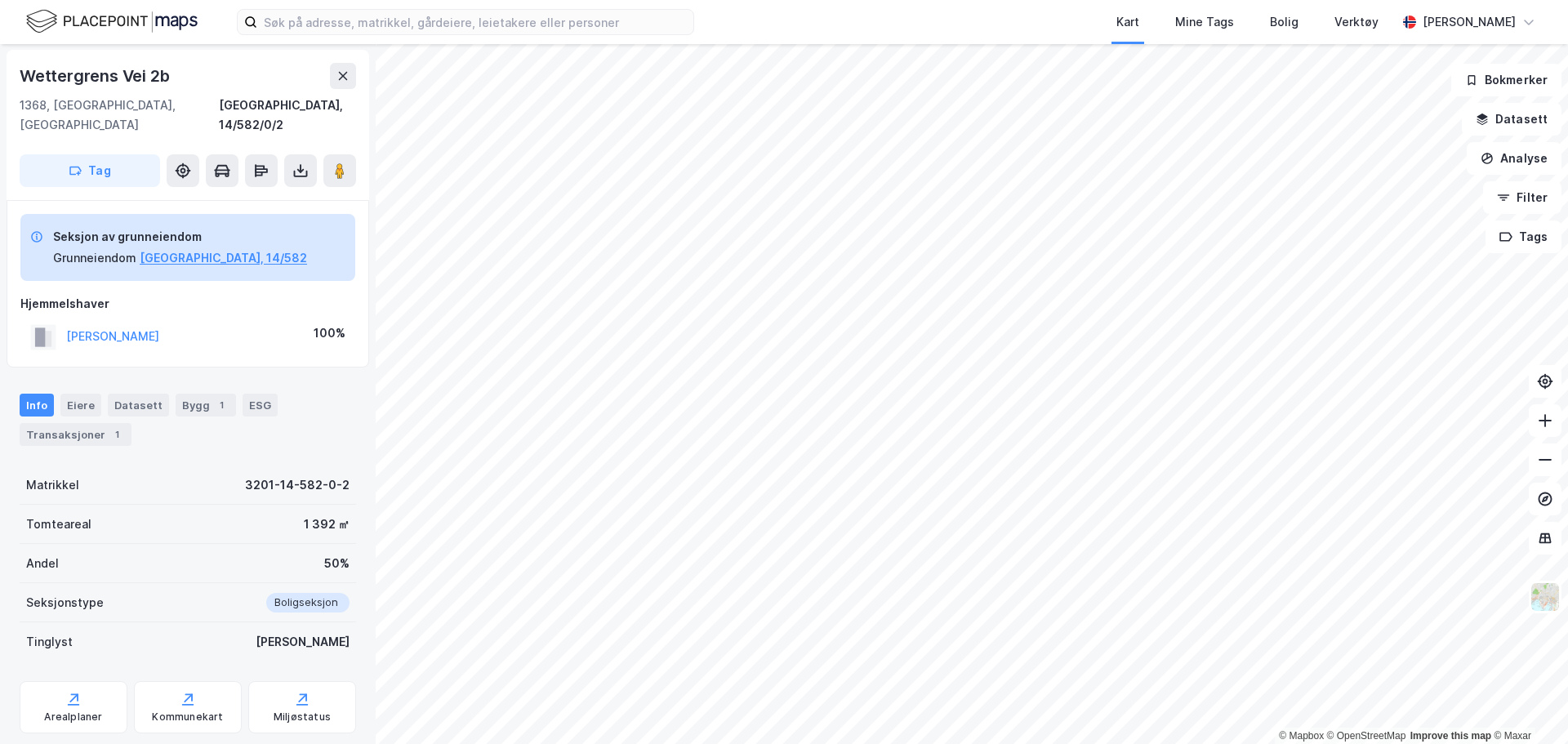
scroll to position [1, 0]
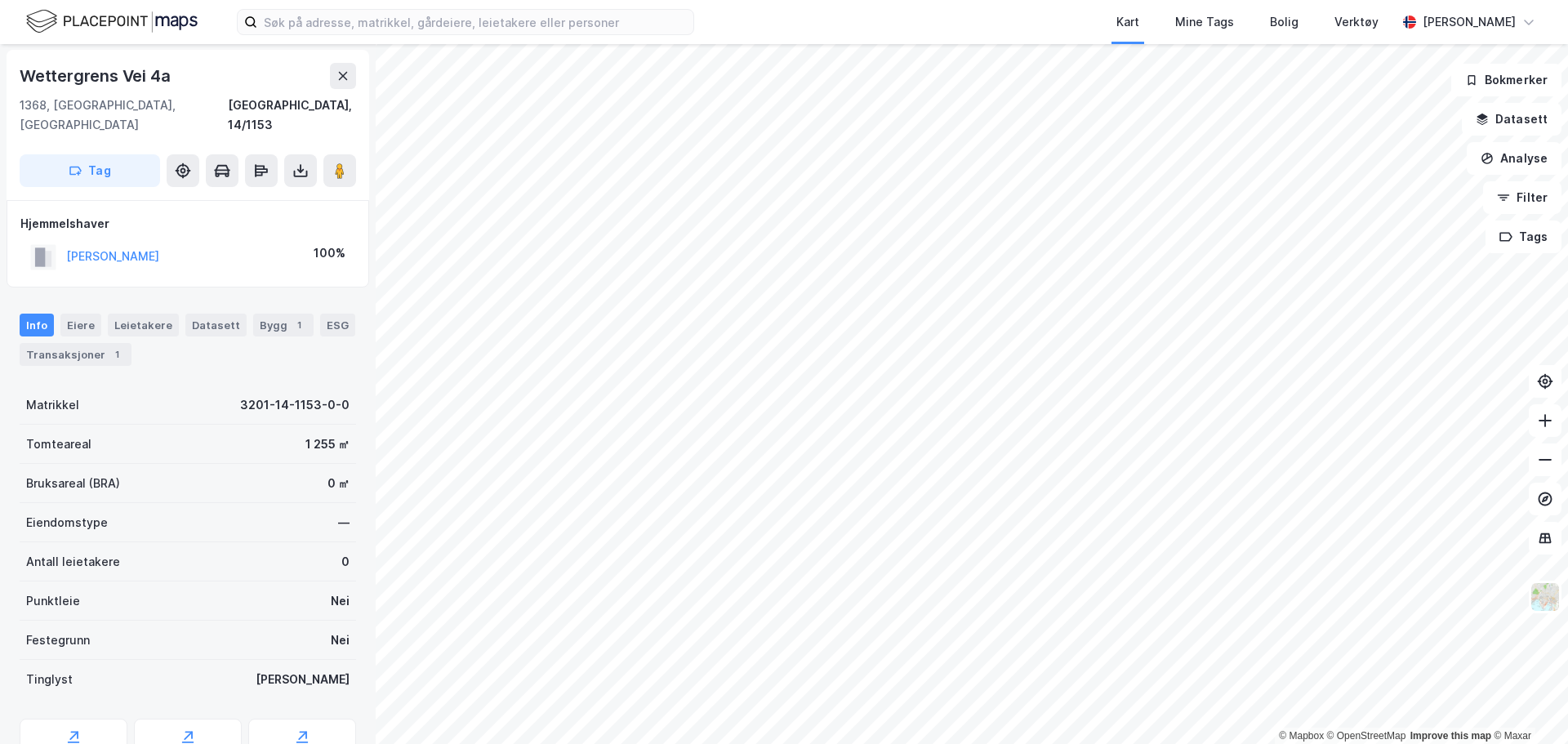
scroll to position [1, 0]
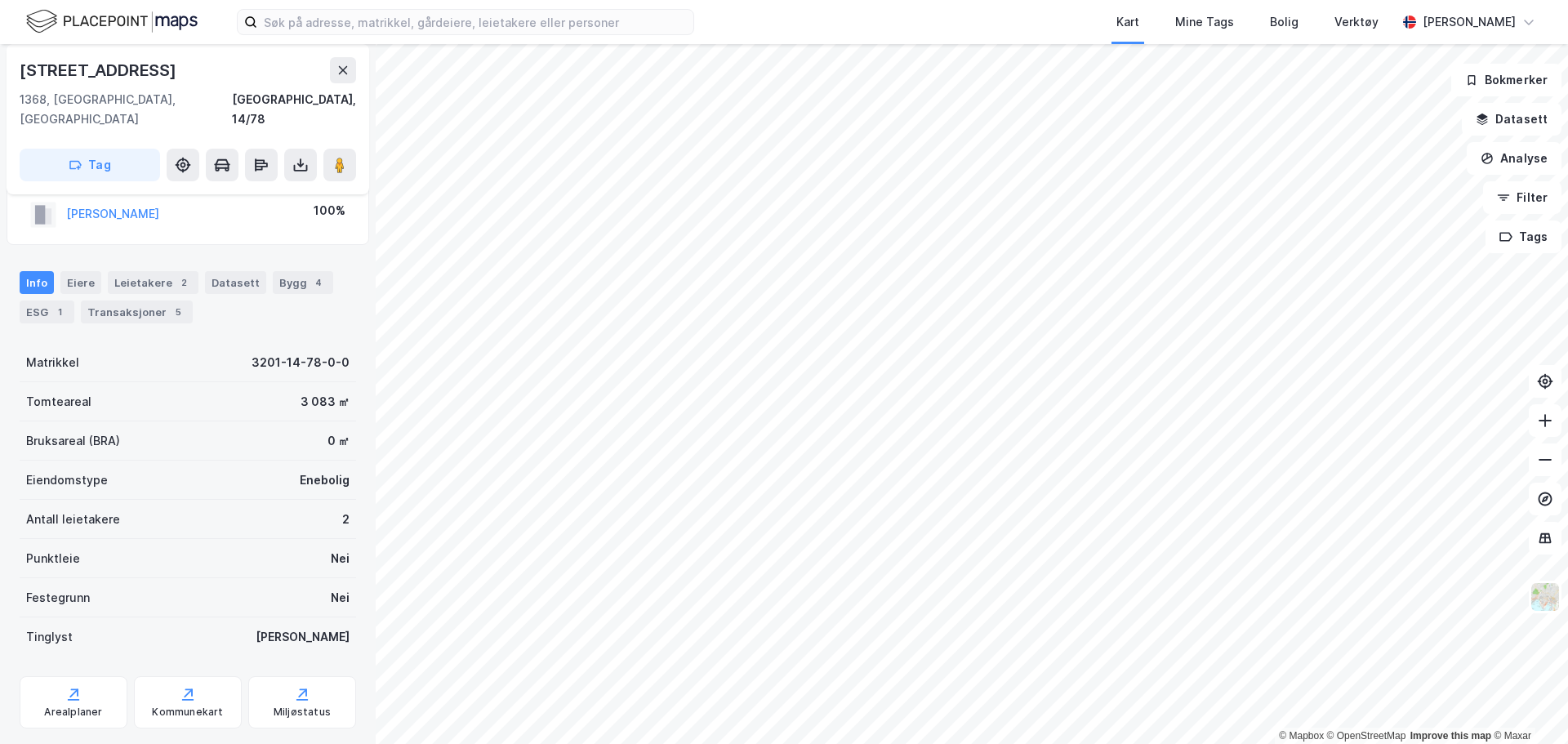
scroll to position [61, 0]
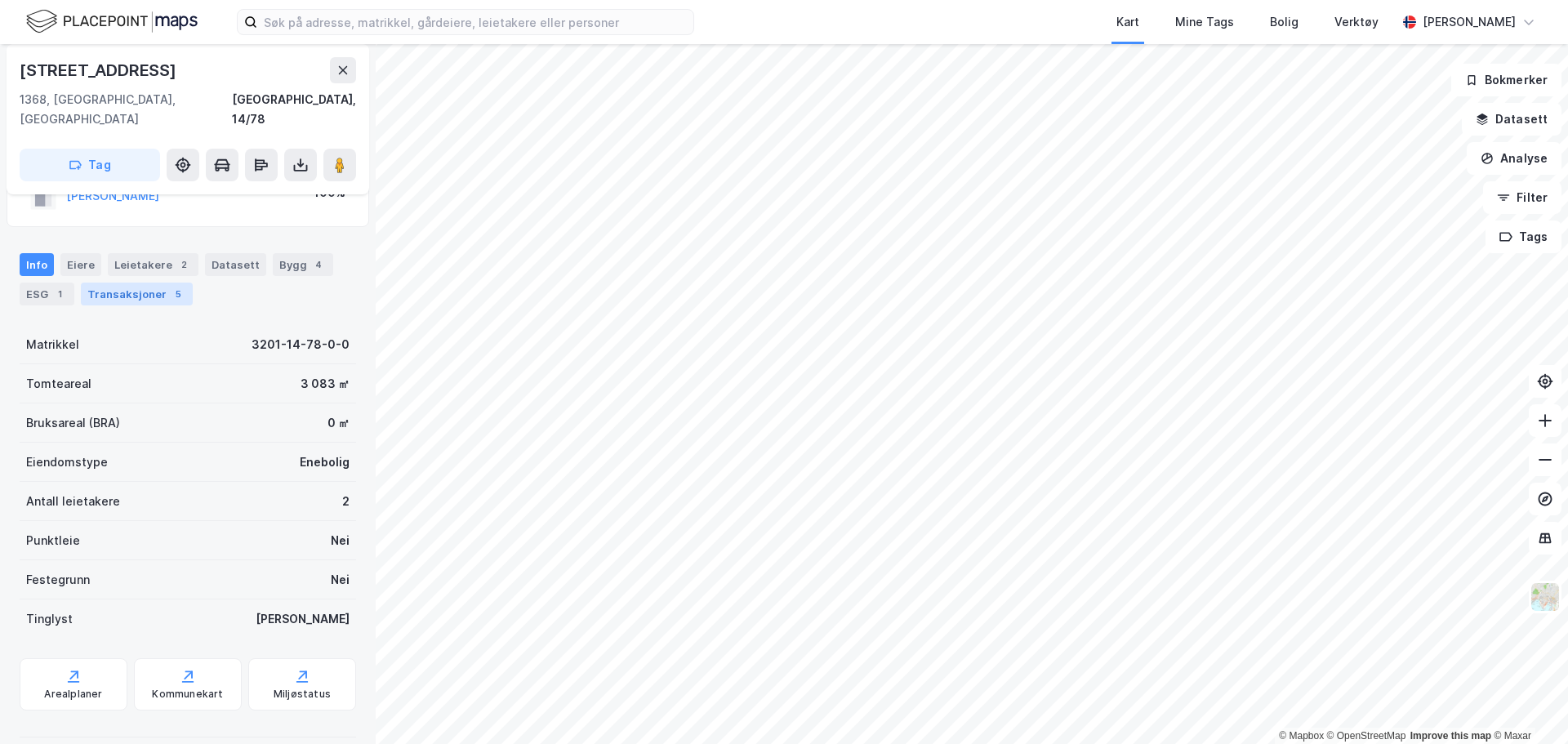
click at [145, 283] on div "Transaksjoner 5" at bounding box center [136, 294] width 112 height 23
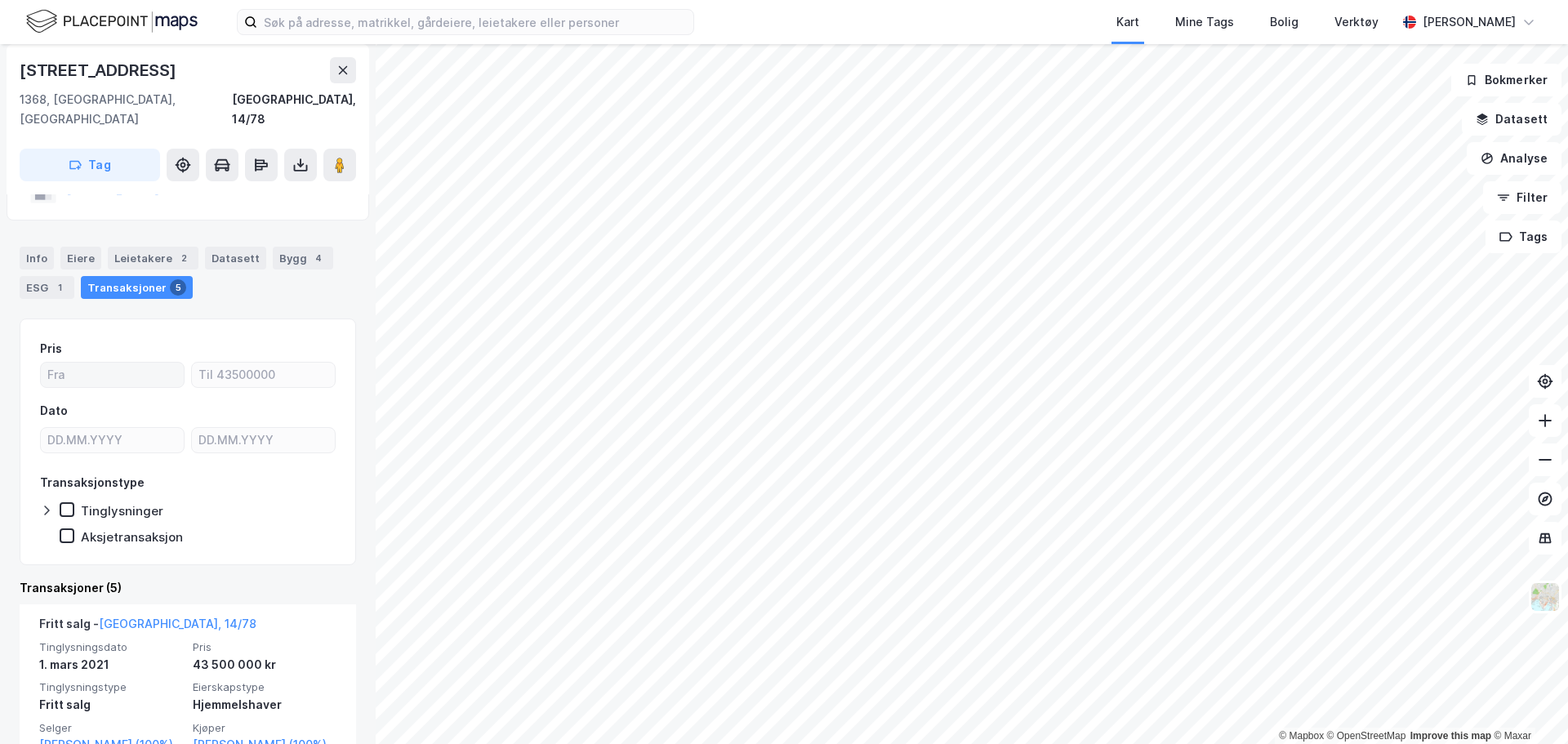
scroll to position [163, 0]
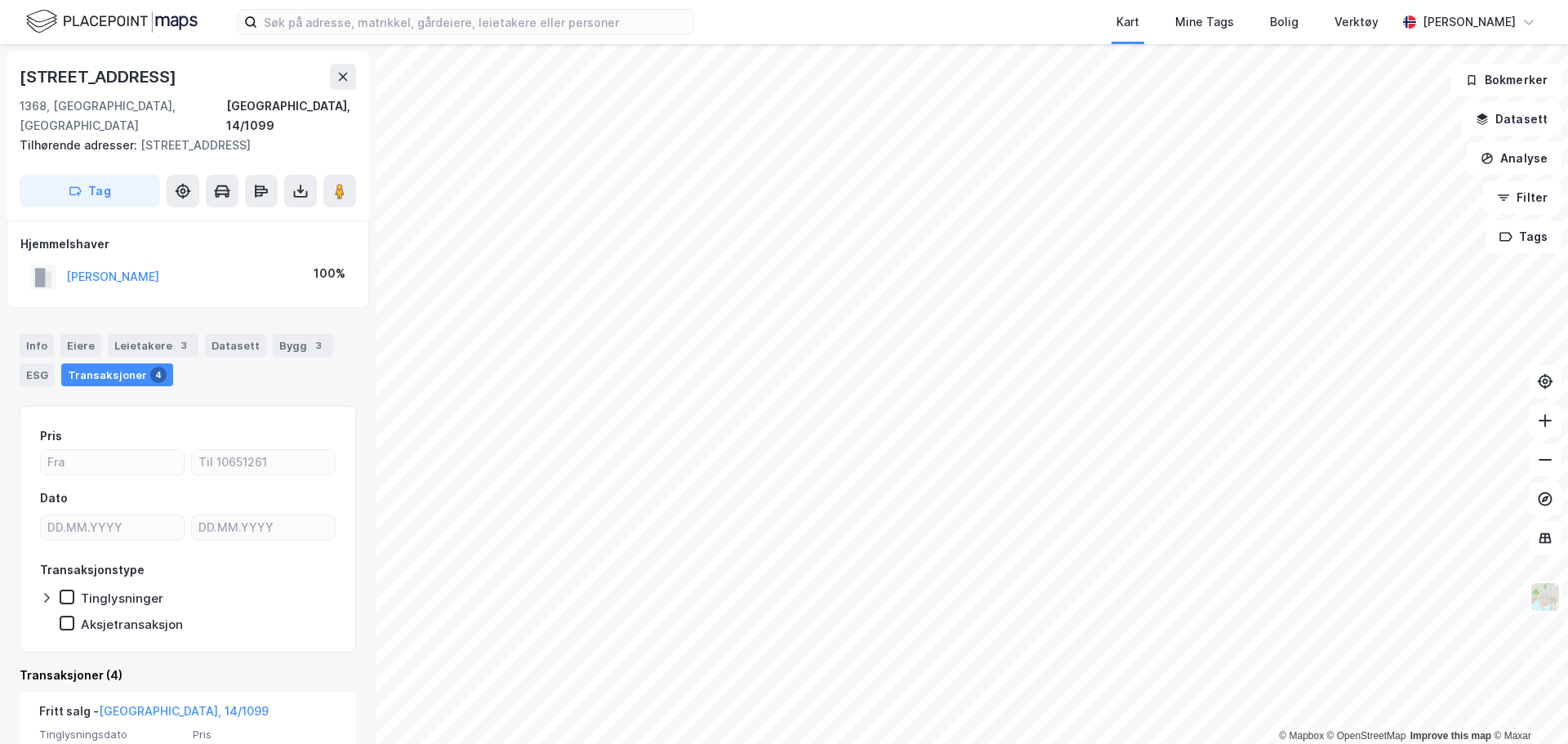
scroll to position [327, 0]
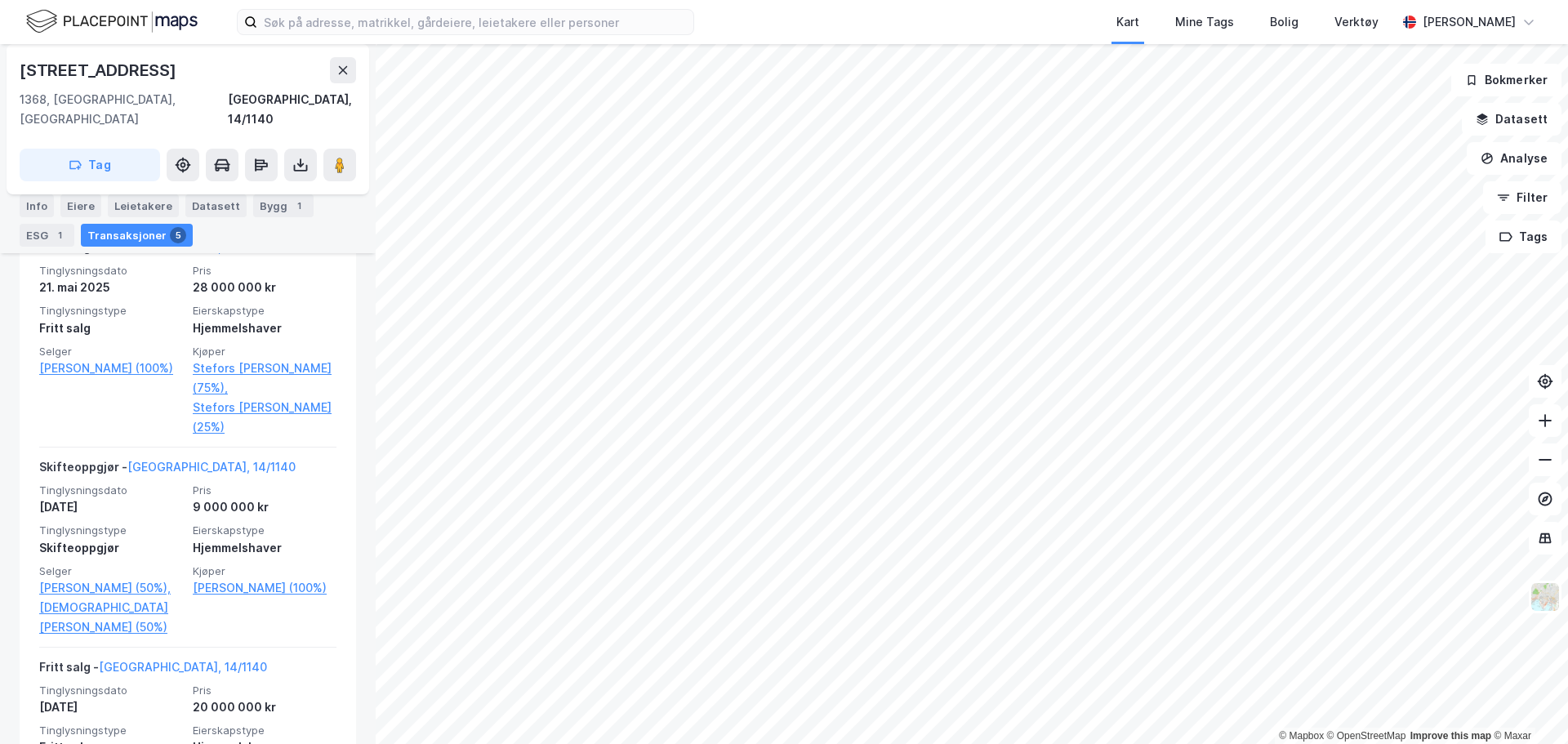
scroll to position [245, 0]
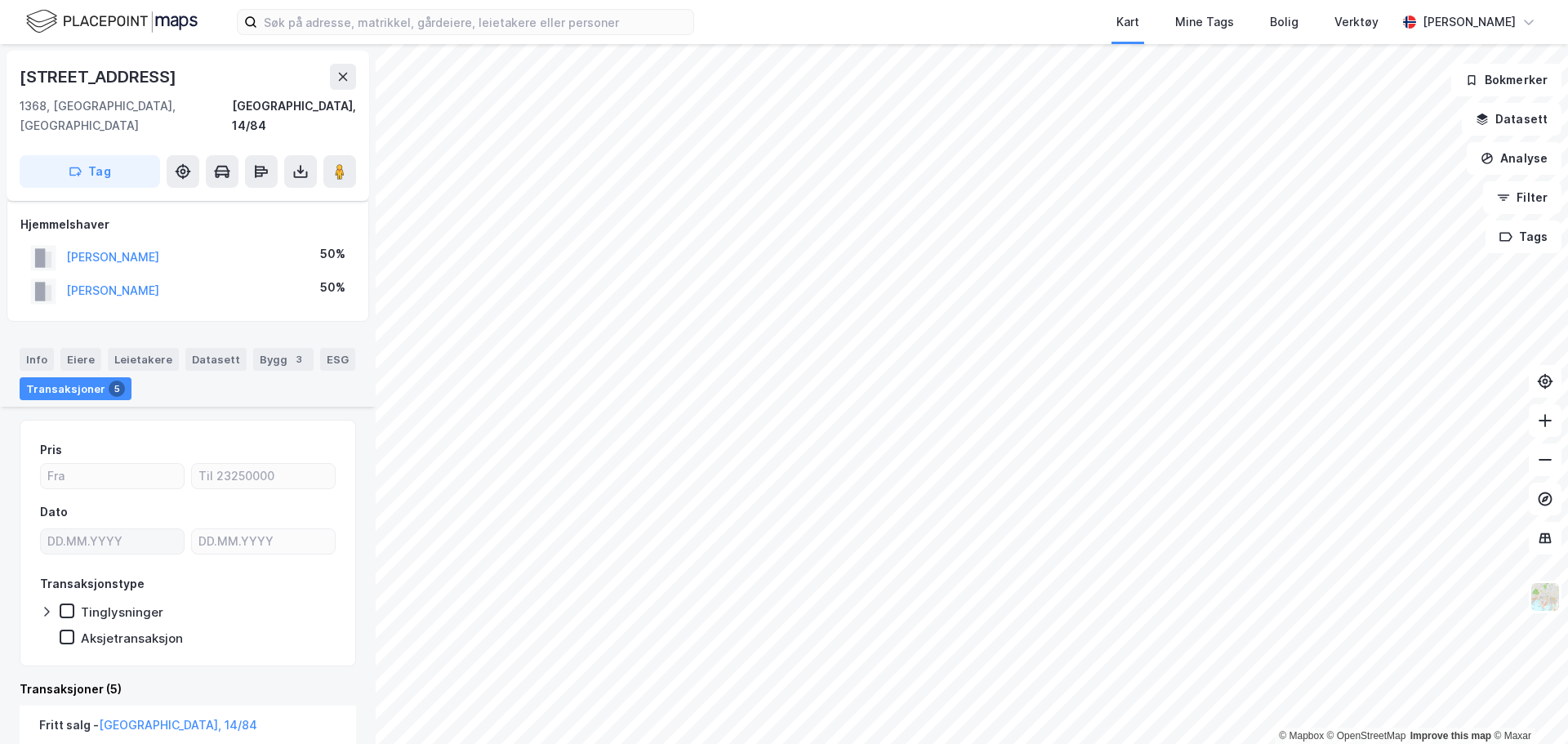
scroll to position [245, 0]
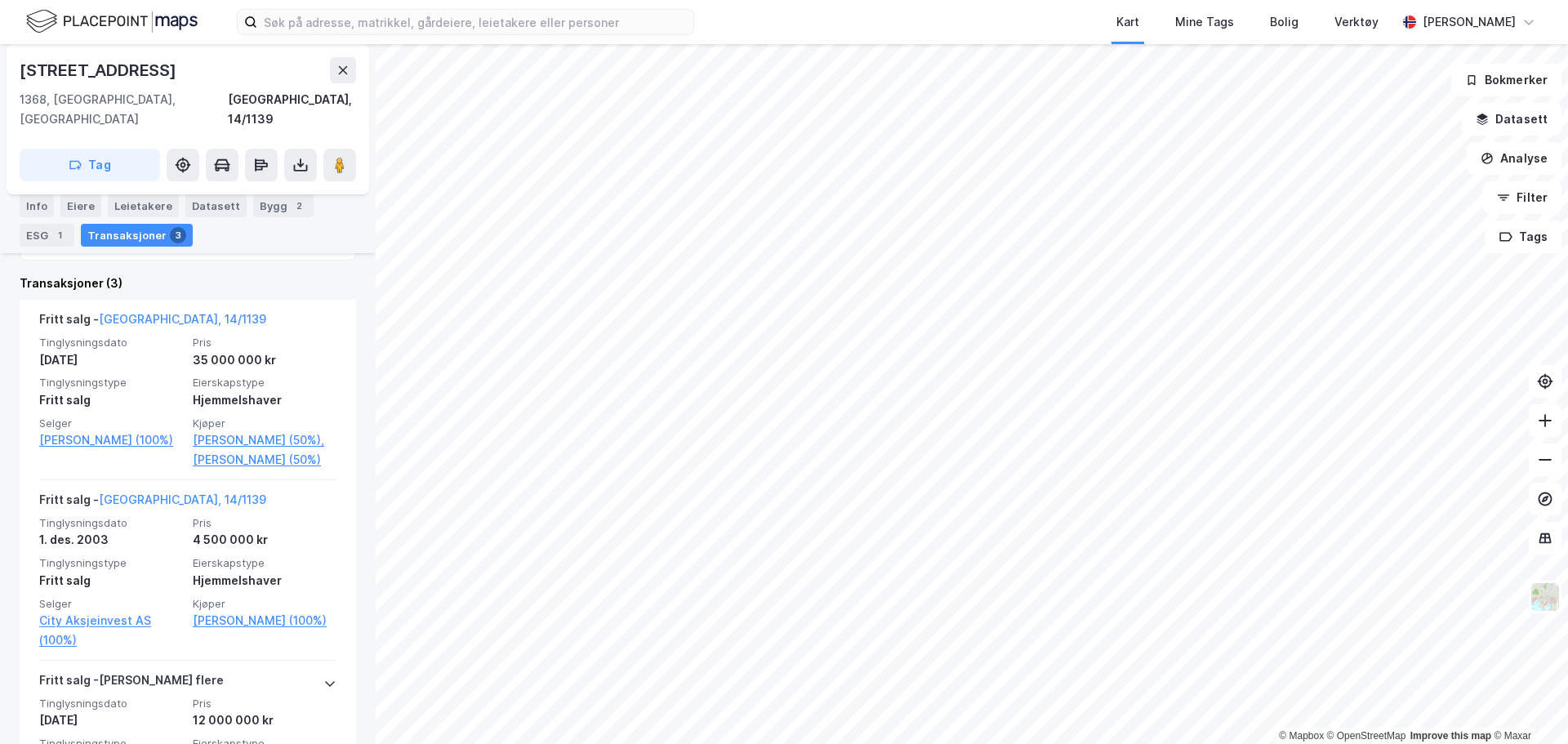
scroll to position [408, 0]
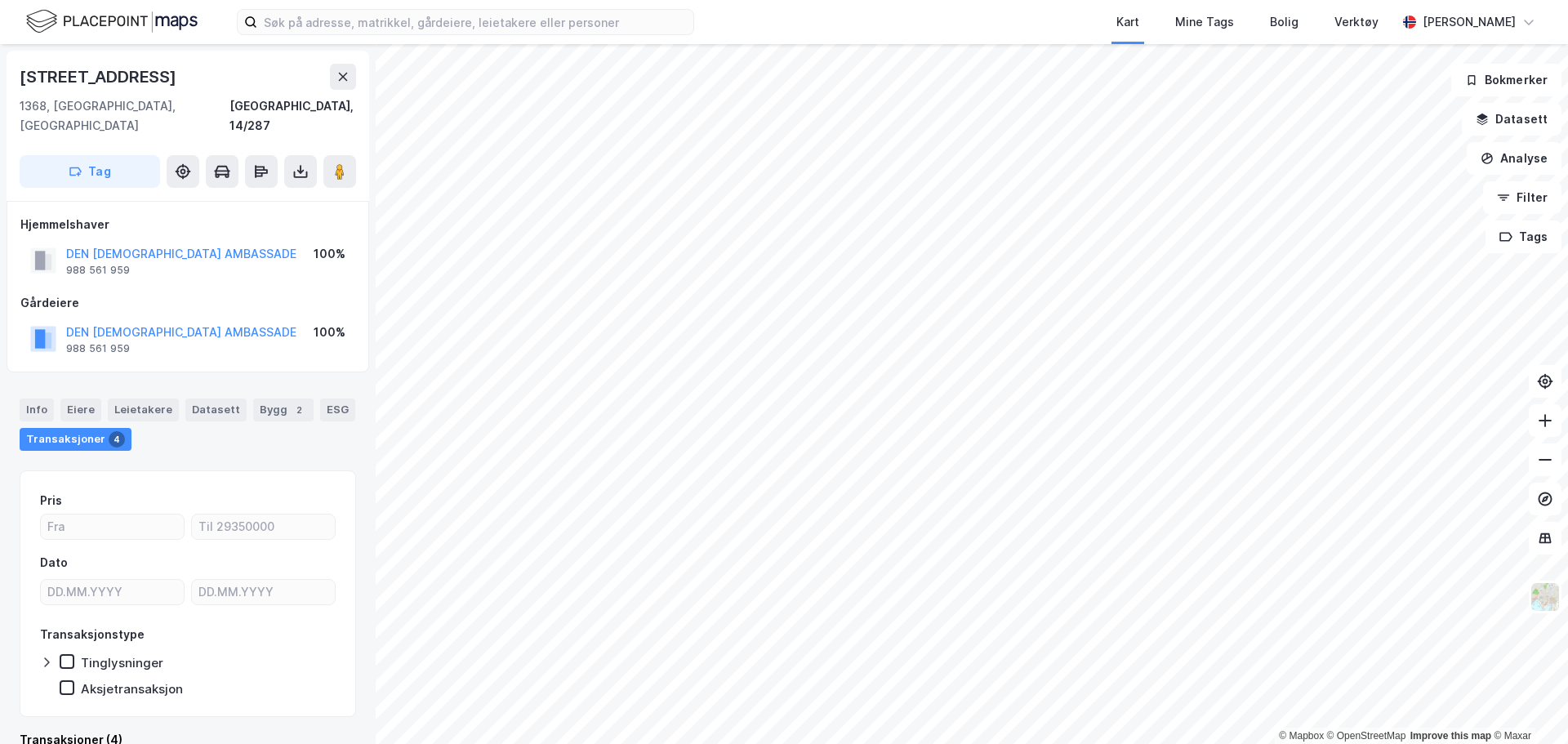
scroll to position [12, 0]
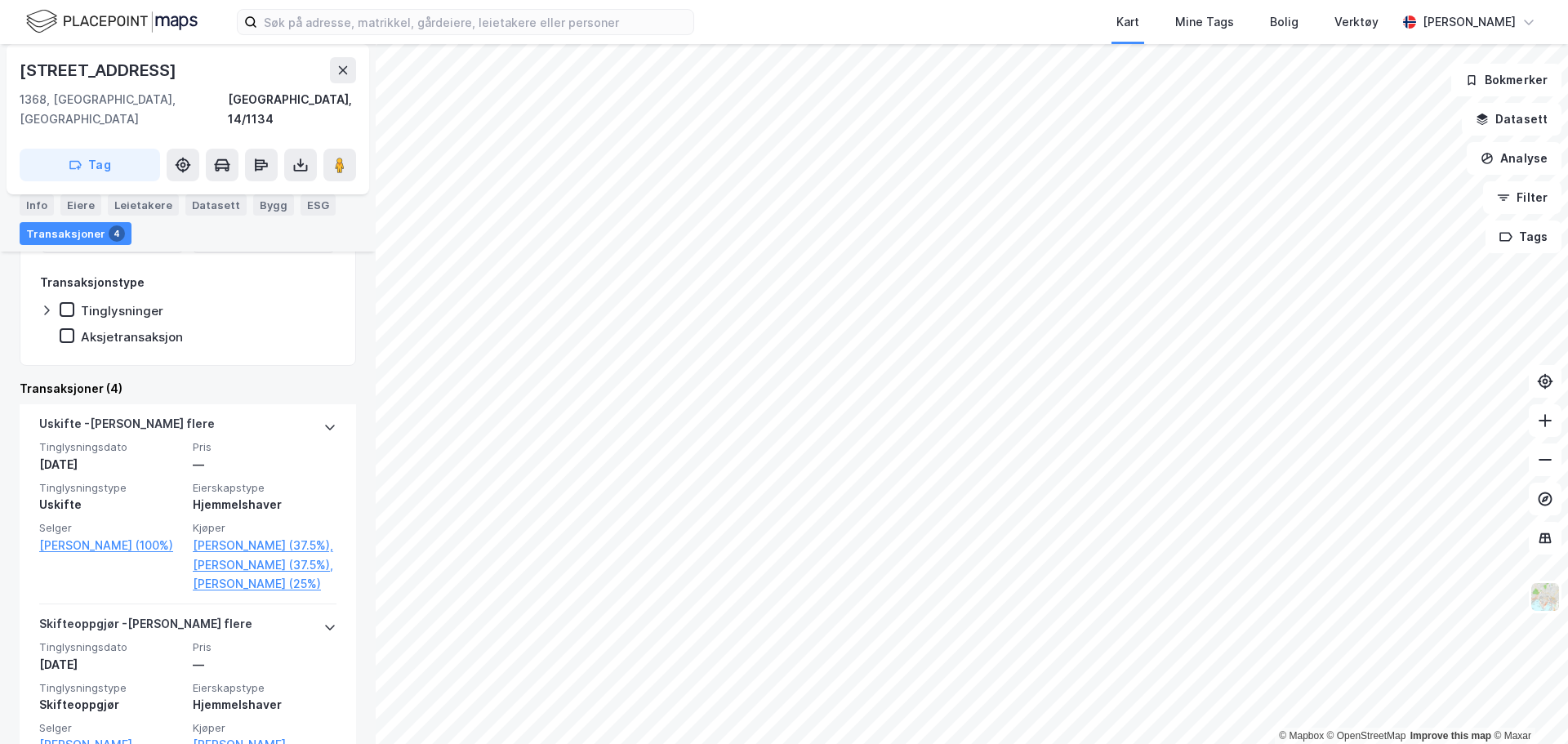
scroll to position [490, 0]
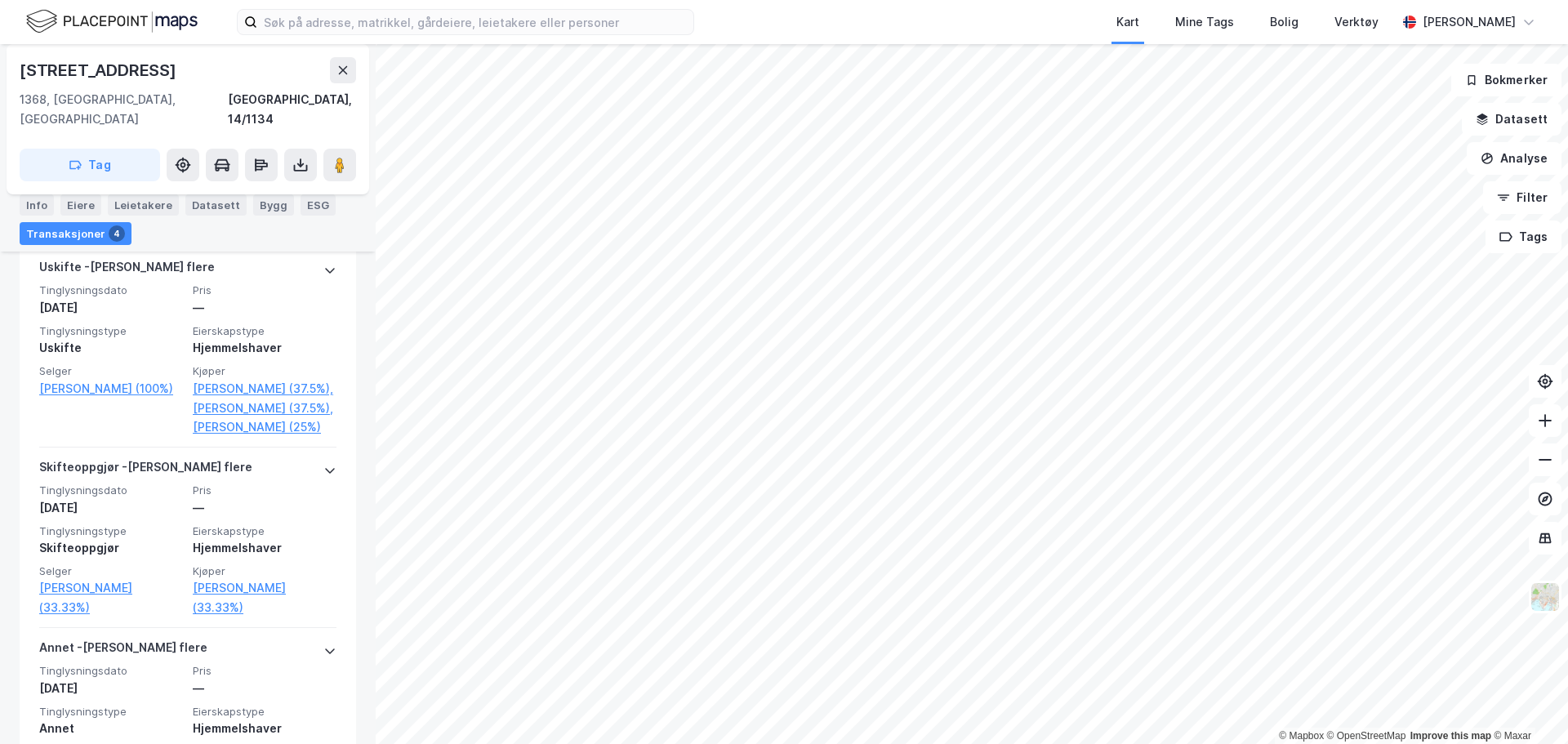
click at [459, 743] on html "Kart Mine Tags Bolig Verktøy [PERSON_NAME] © Mapbox © OpenStreetMap Improve thi…" at bounding box center [784, 372] width 1568 height 744
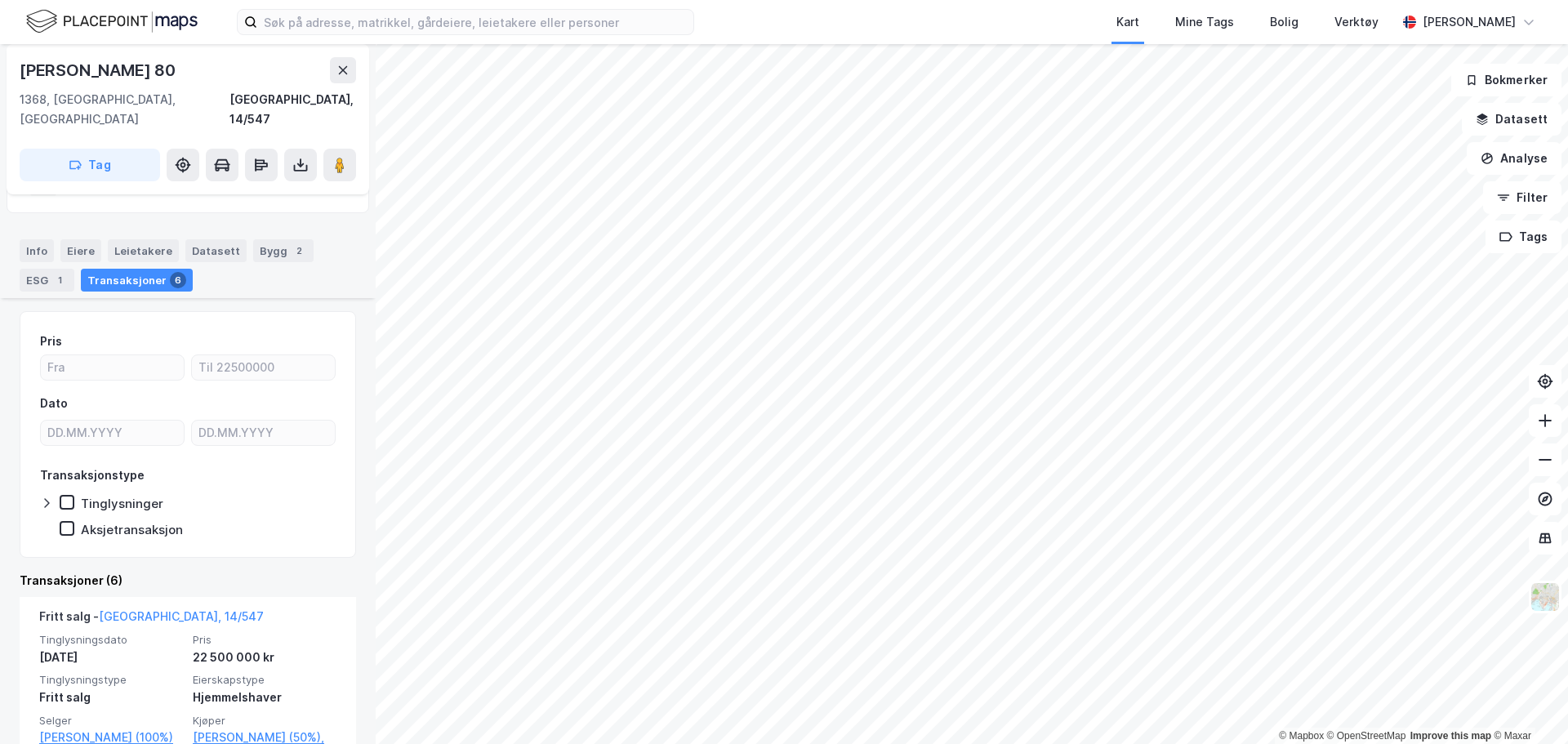
scroll to position [163, 0]
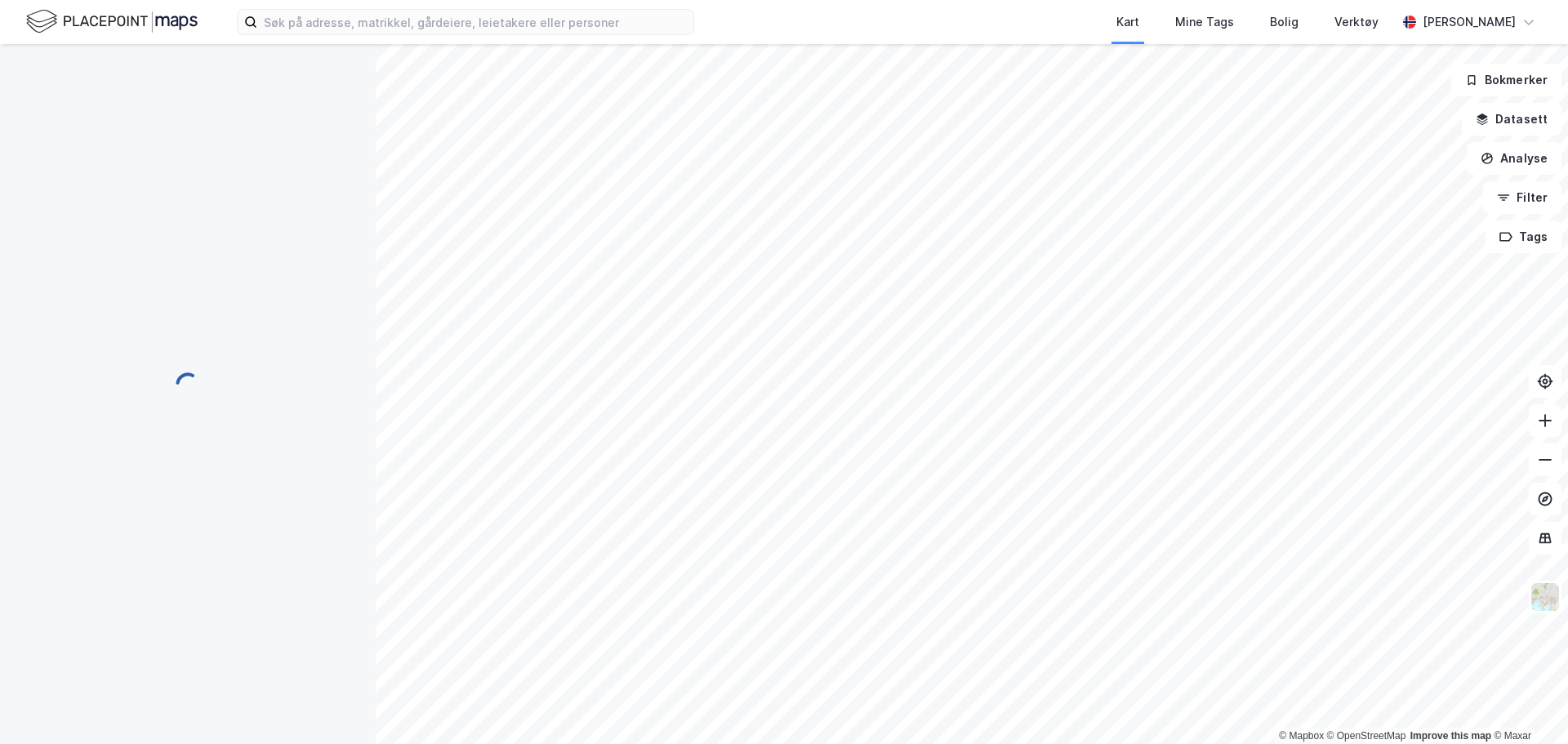
scroll to position [12, 0]
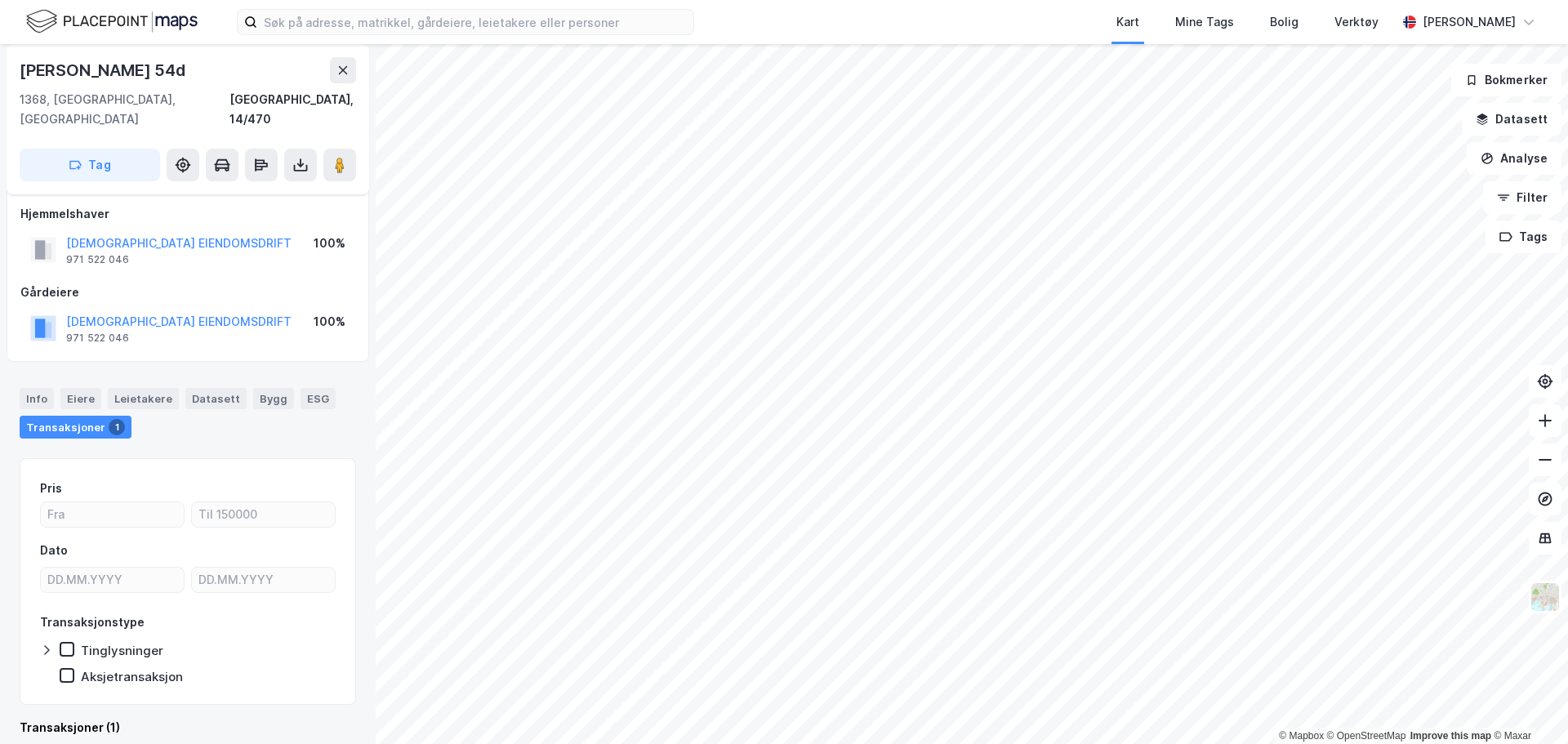
scroll to position [11, 0]
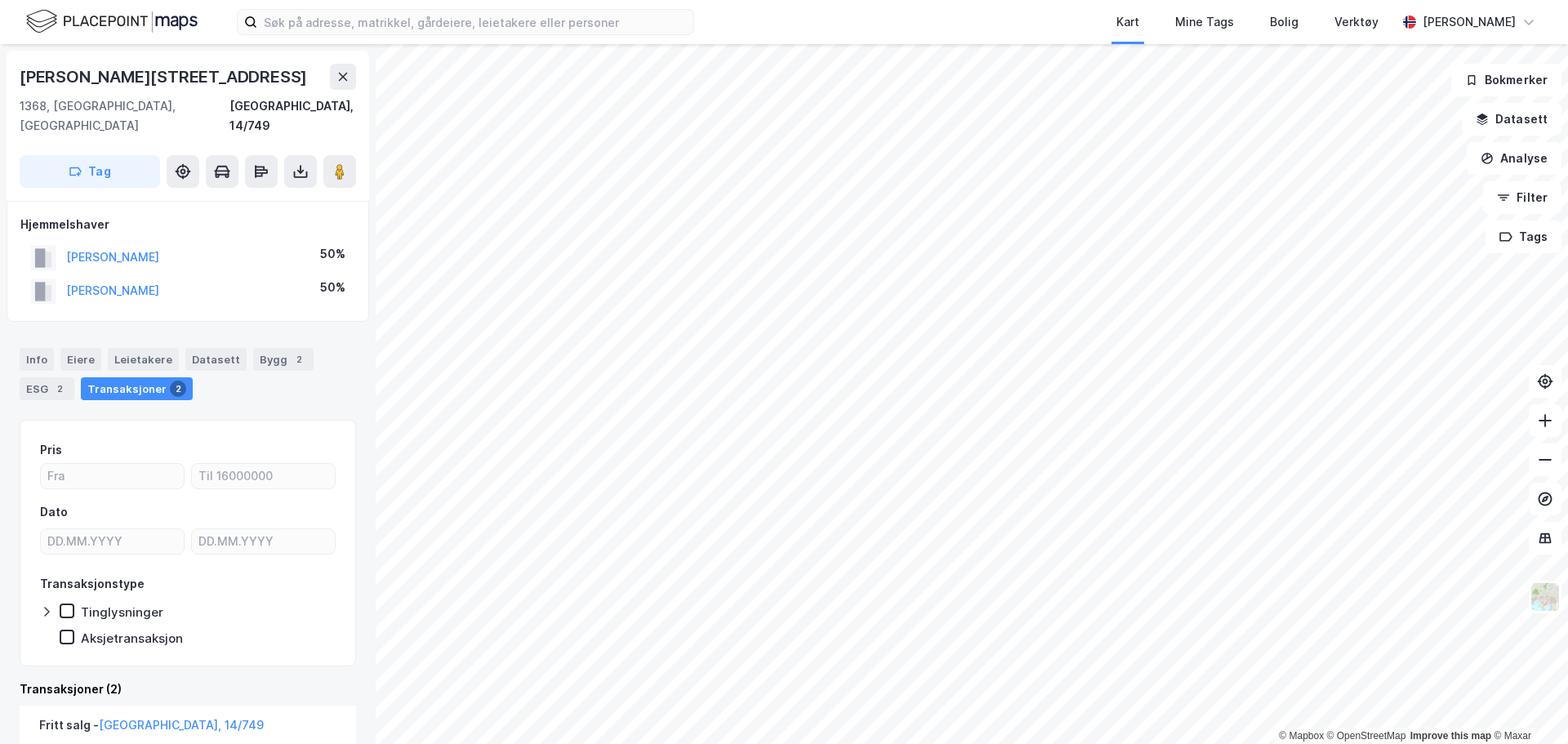
scroll to position [327, 0]
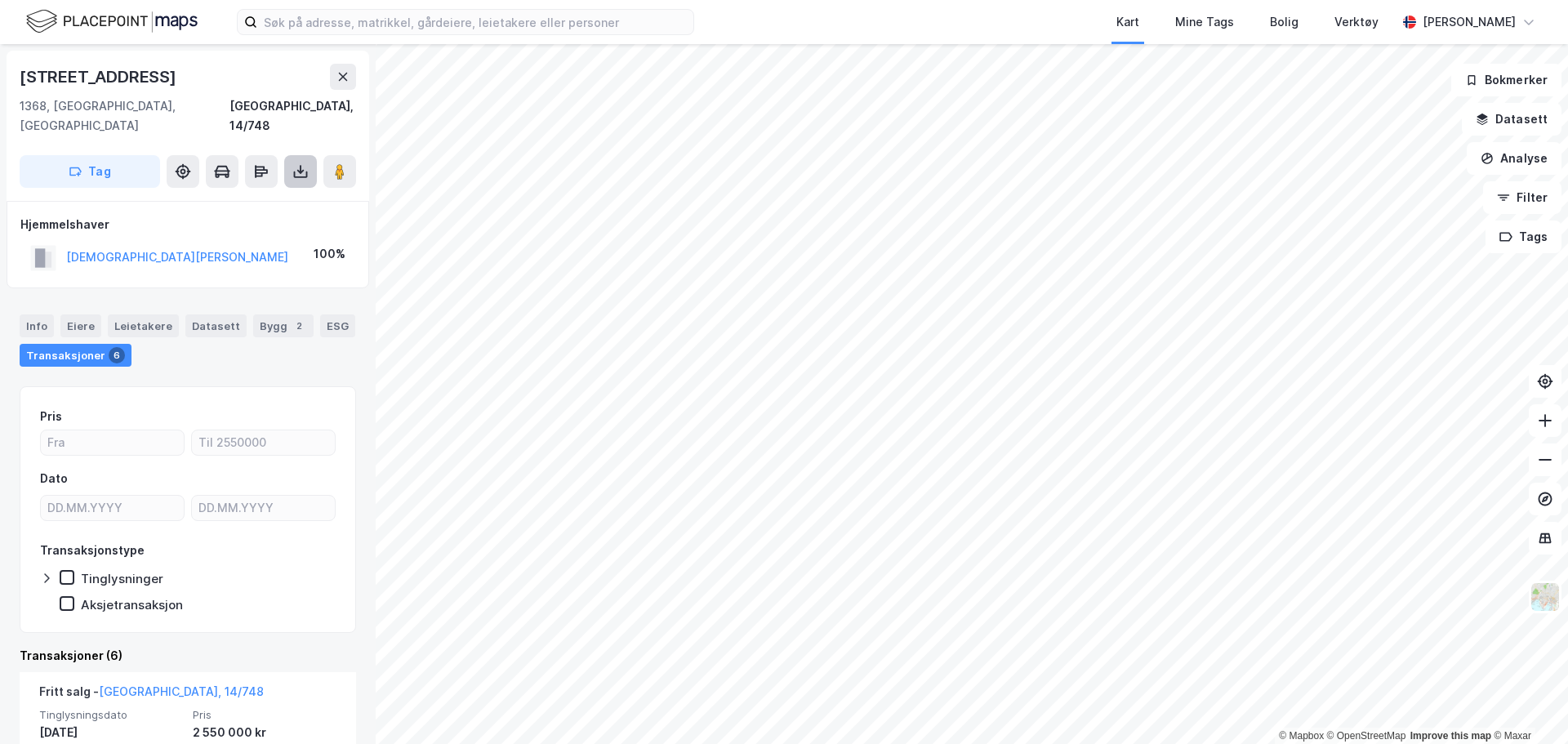
click at [302, 163] on icon at bounding box center [301, 172] width 16 height 16
click at [251, 198] on div "Last ned grunnbok" at bounding box center [220, 204] width 95 height 13
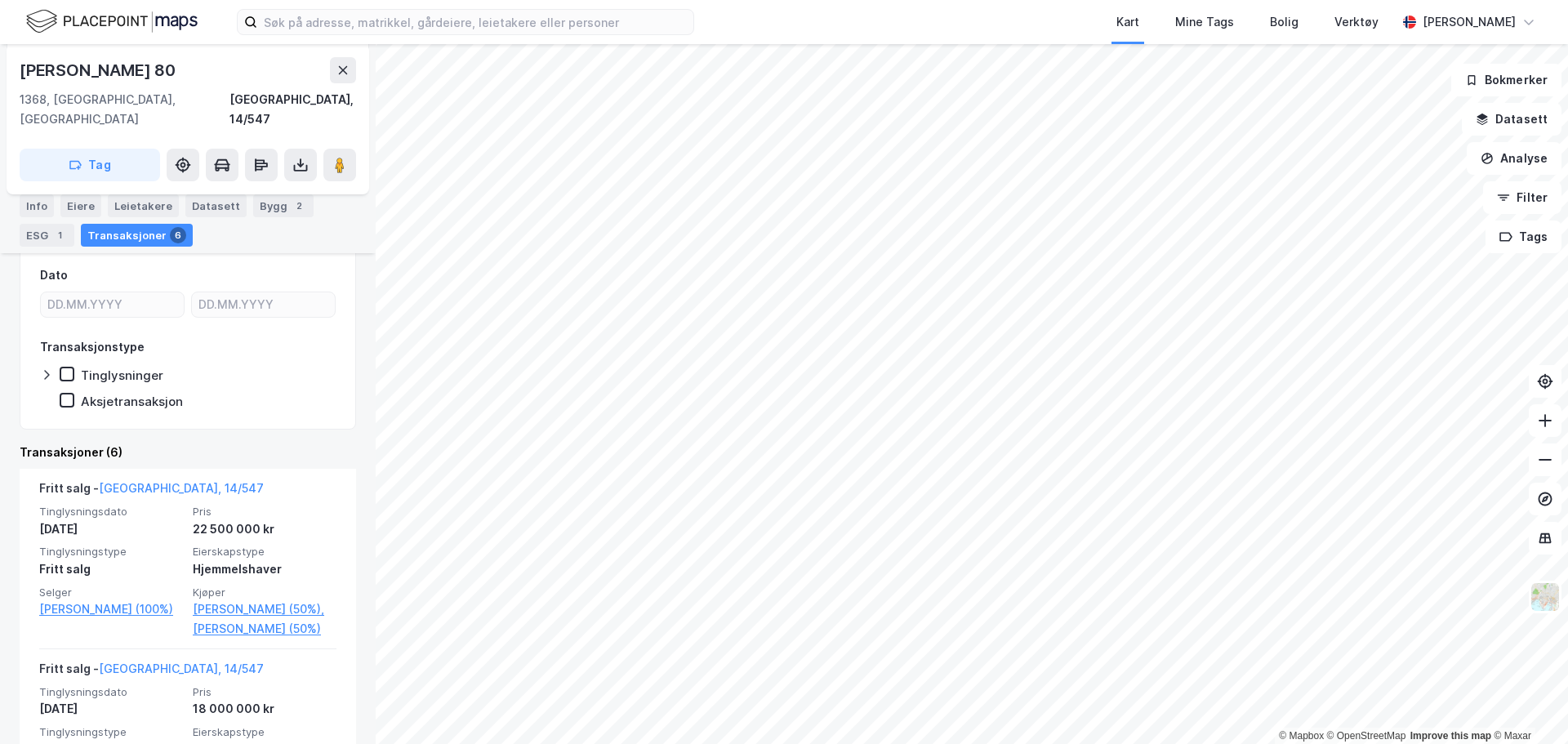
scroll to position [327, 0]
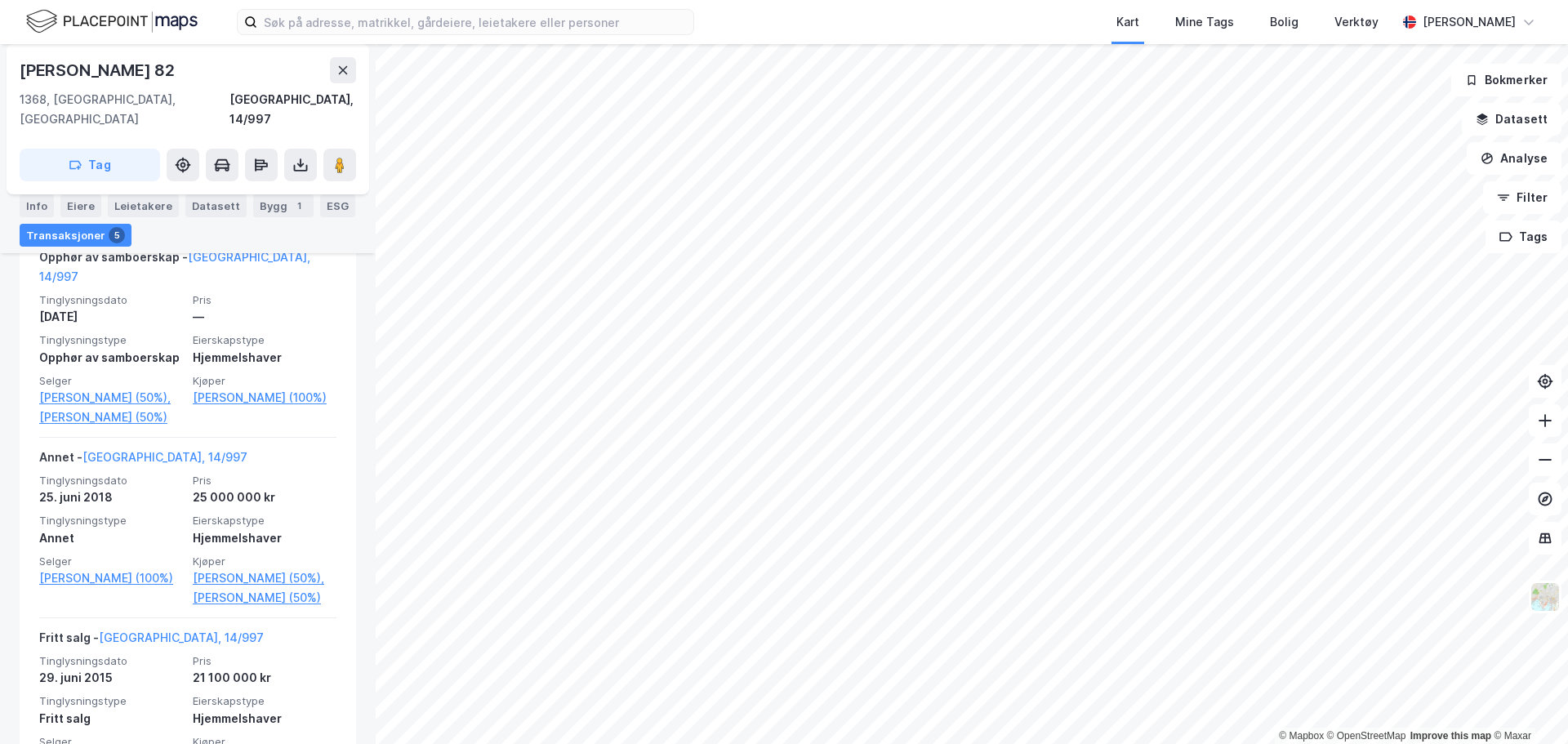
scroll to position [490, 0]
